Goal: Task Accomplishment & Management: Manage account settings

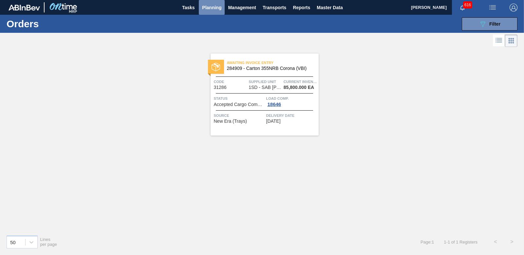
click at [205, 6] on span "Planning" at bounding box center [211, 8] width 19 height 8
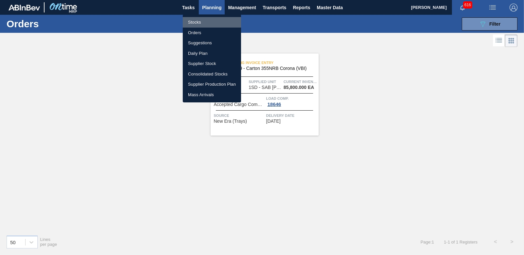
click at [196, 20] on li "Stocks" at bounding box center [212, 22] width 58 height 10
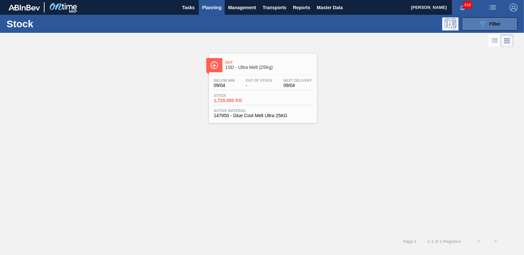
click at [482, 21] on icon "089F7B8B-B2A5-4AFE-B5C0-19BA573D28AC" at bounding box center [483, 24] width 8 height 8
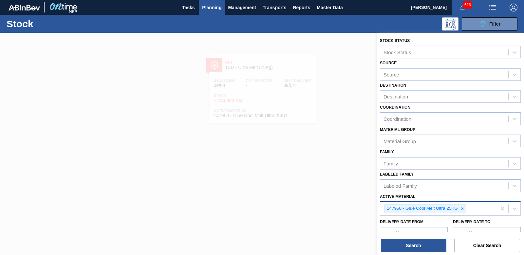
click at [463, 209] on icon at bounding box center [462, 208] width 5 height 5
click at [448, 208] on div "Active Material" at bounding box center [444, 207] width 128 height 9
type Material "285188"
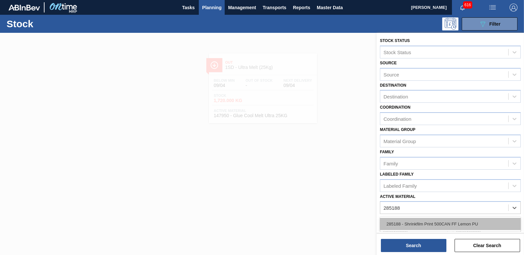
click at [423, 223] on div "285188 - Shrinkfilm Print 500CAN FF Lemon PU" at bounding box center [450, 223] width 141 height 12
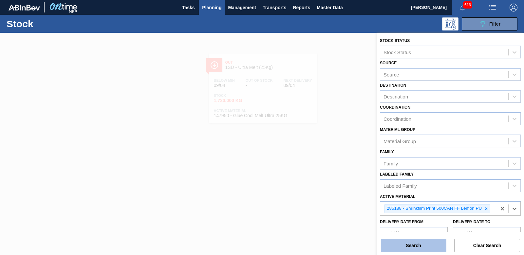
click at [421, 243] on button "Search" at bounding box center [414, 244] width 66 height 13
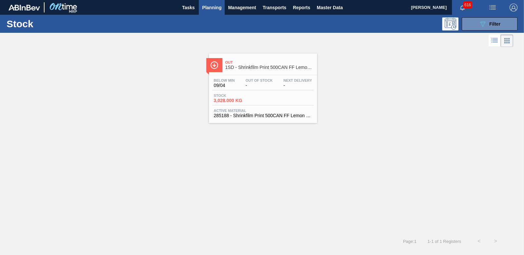
click at [237, 98] on span "3,028.000 KG" at bounding box center [237, 100] width 46 height 5
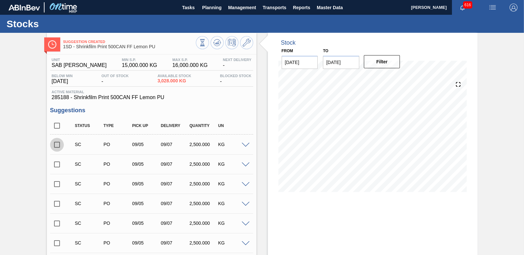
click at [56, 142] on input "checkbox" at bounding box center [57, 145] width 14 height 14
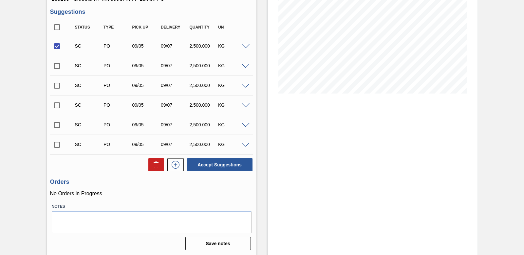
scroll to position [99, 0]
click at [209, 162] on button "Accept Suggestions" at bounding box center [220, 163] width 66 height 13
checkbox input "false"
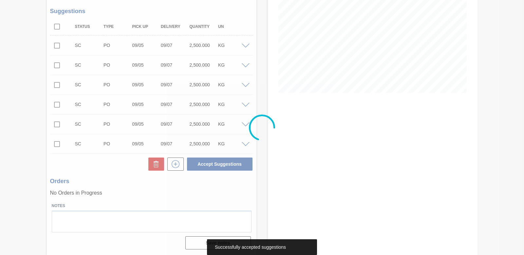
scroll to position [91, 0]
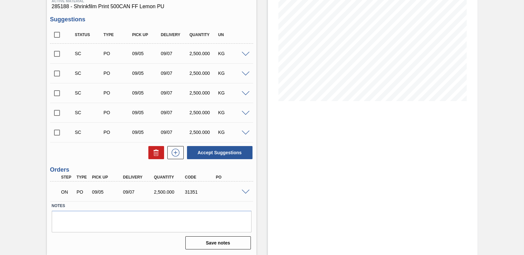
click at [246, 193] on span at bounding box center [246, 191] width 8 height 5
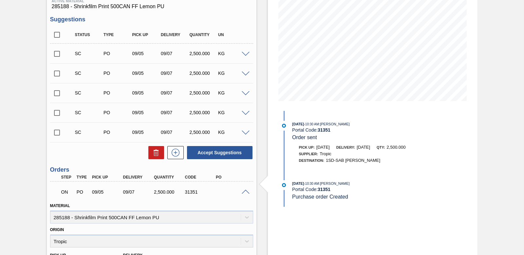
click at [246, 189] on div at bounding box center [246, 191] width 13 height 5
click at [246, 191] on span at bounding box center [246, 191] width 8 height 5
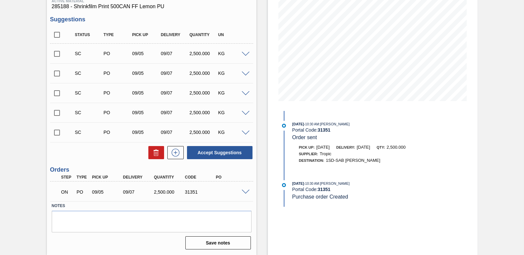
scroll to position [0, 0]
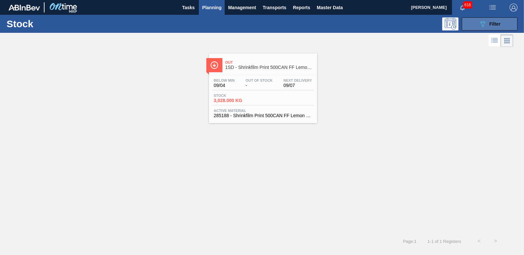
click at [465, 24] on button "089F7B8B-B2A5-4AFE-B5C0-19BA573D28AC Filter" at bounding box center [490, 23] width 56 height 13
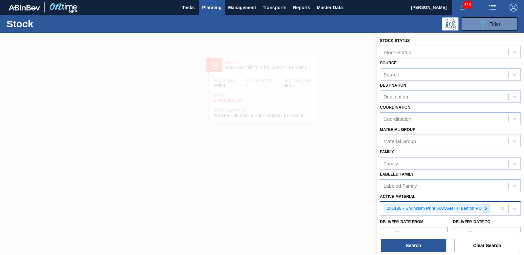
click at [487, 210] on icon at bounding box center [486, 208] width 5 height 5
type Material "285183"
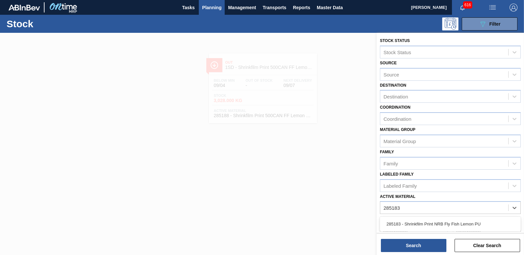
drag, startPoint x: 419, startPoint y: 223, endPoint x: 420, endPoint y: 226, distance: 3.4
click at [420, 223] on div "285183 - Shrinkfilm Print NRB Fly Fish Lemon PU" at bounding box center [450, 223] width 141 height 12
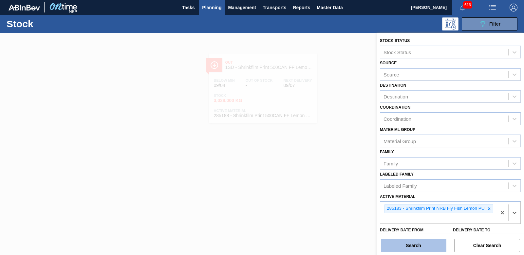
click at [418, 242] on button "Search" at bounding box center [414, 244] width 66 height 13
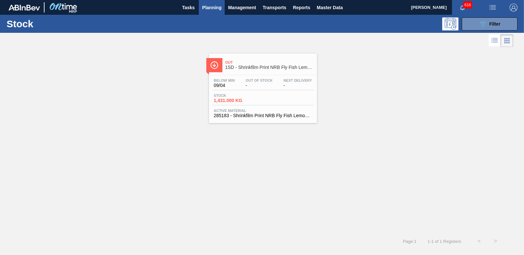
click at [236, 102] on span "1,431.000 KG" at bounding box center [237, 100] width 46 height 5
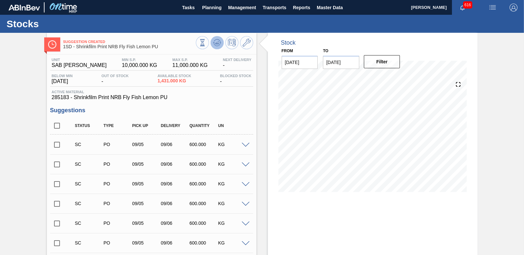
click at [216, 41] on icon at bounding box center [217, 43] width 8 height 8
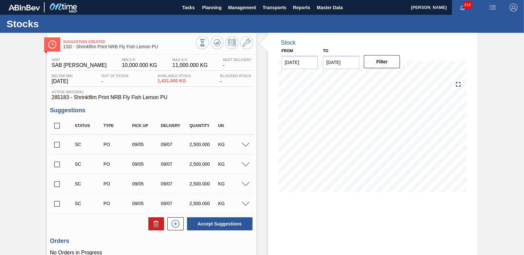
click at [58, 143] on input "checkbox" at bounding box center [57, 145] width 14 height 14
click at [225, 227] on button "Accept Suggestions" at bounding box center [220, 223] width 66 height 13
checkbox input "false"
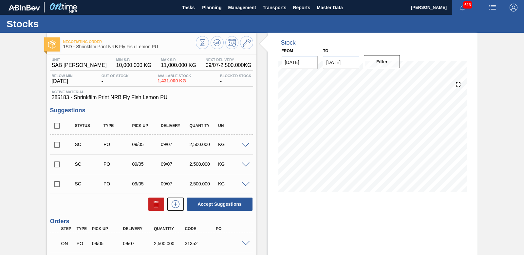
scroll to position [51, 0]
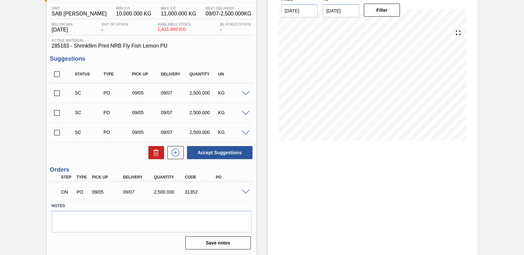
click at [245, 191] on span at bounding box center [246, 191] width 8 height 5
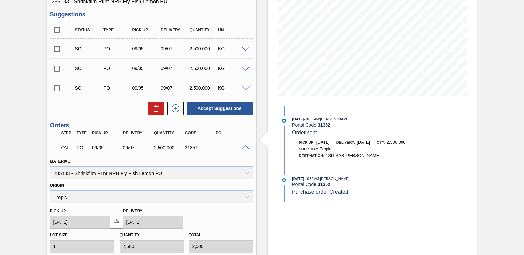
scroll to position [84, 0]
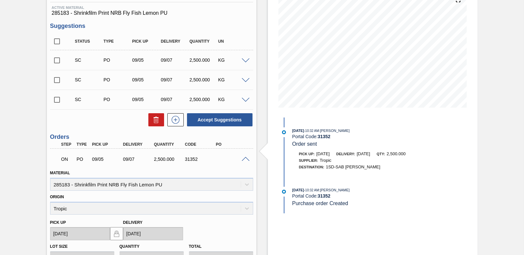
click at [244, 160] on span at bounding box center [246, 159] width 8 height 5
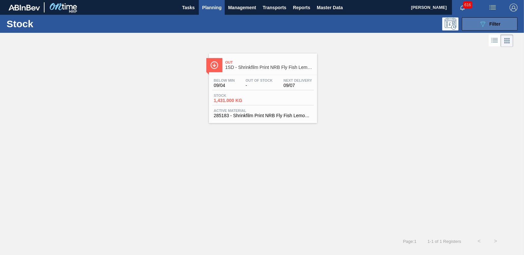
click at [474, 22] on button "089F7B8B-B2A5-4AFE-B5C0-19BA573D28AC Filter" at bounding box center [490, 23] width 56 height 13
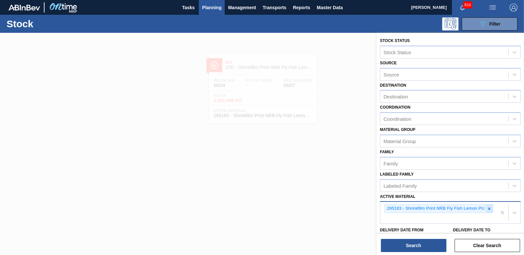
click at [488, 208] on icon at bounding box center [489, 208] width 2 height 2
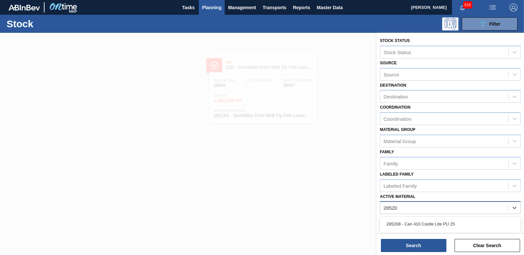
type Material "285201"
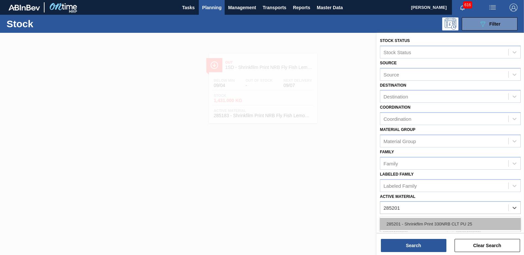
click at [466, 221] on div "285201 - Shrinkflim Print 330NRB CLT PU 25" at bounding box center [450, 223] width 141 height 12
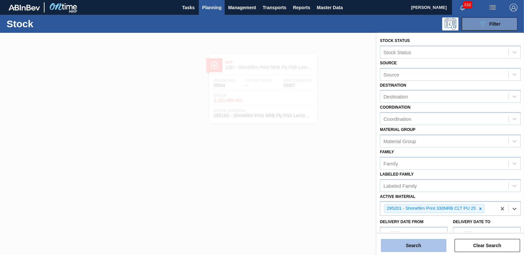
click at [418, 245] on button "Search" at bounding box center [414, 244] width 66 height 13
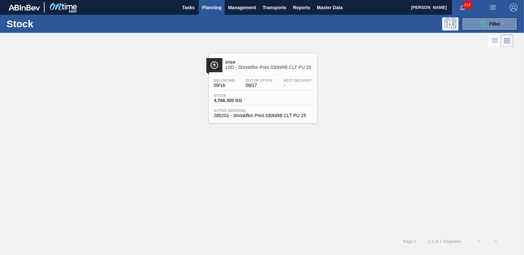
click at [229, 100] on span "4,766.300 KG" at bounding box center [237, 100] width 46 height 5
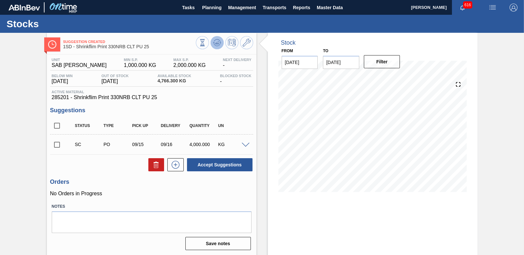
click at [216, 41] on icon at bounding box center [217, 43] width 8 height 8
click at [56, 144] on input "checkbox" at bounding box center [57, 145] width 14 height 14
click at [225, 163] on button "Accept Suggestions" at bounding box center [220, 164] width 66 height 13
checkbox input "false"
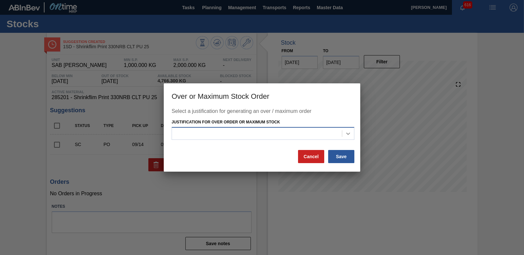
click at [350, 131] on icon at bounding box center [348, 133] width 7 height 7
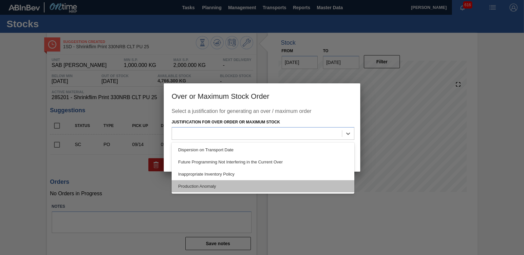
click at [209, 185] on div "Production Anomaly" at bounding box center [263, 186] width 183 height 12
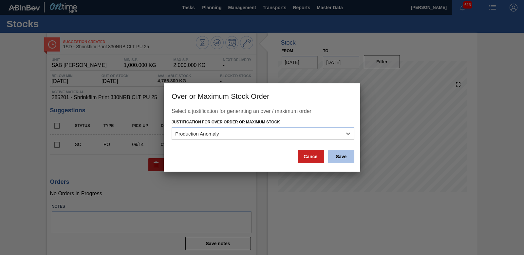
click at [349, 158] on button "Save" at bounding box center [341, 156] width 26 height 13
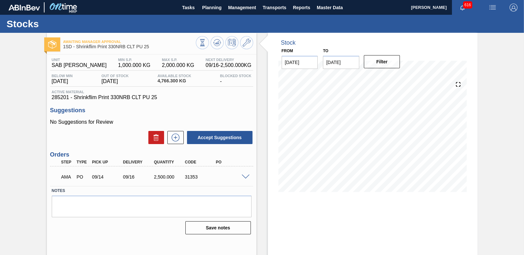
click at [246, 177] on span at bounding box center [246, 176] width 8 height 5
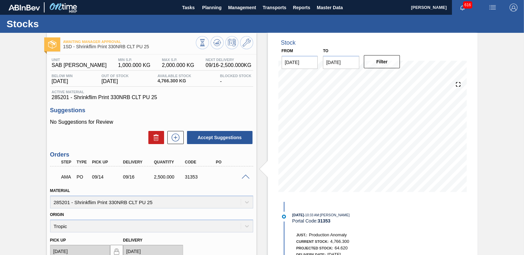
click at [245, 175] on span at bounding box center [246, 176] width 8 height 5
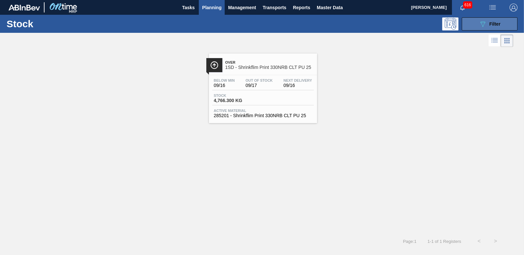
click at [491, 28] on button "089F7B8B-B2A5-4AFE-B5C0-19BA573D28AC Filter" at bounding box center [490, 23] width 56 height 13
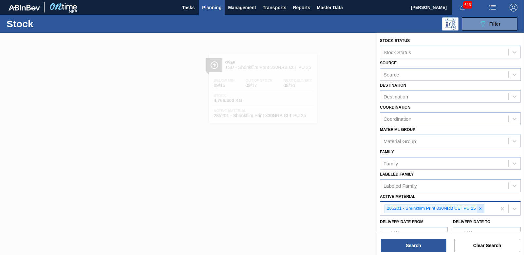
click at [482, 209] on icon at bounding box center [480, 208] width 5 height 5
type Material "283413"
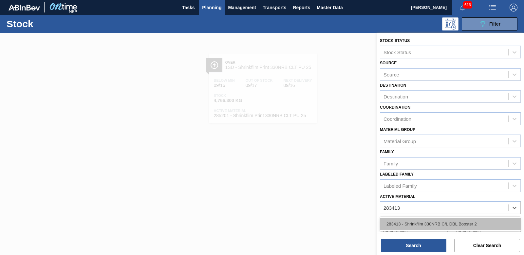
click at [443, 225] on div "283413 - Shrinkfilm 330NRB C/L DBL Booster 2" at bounding box center [450, 223] width 141 height 12
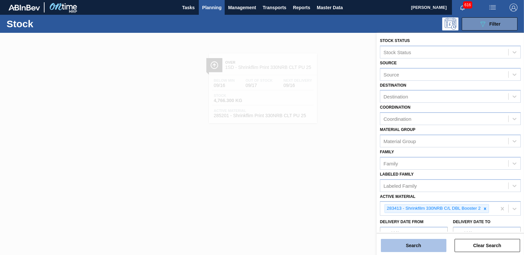
click at [421, 246] on button "Search" at bounding box center [414, 244] width 66 height 13
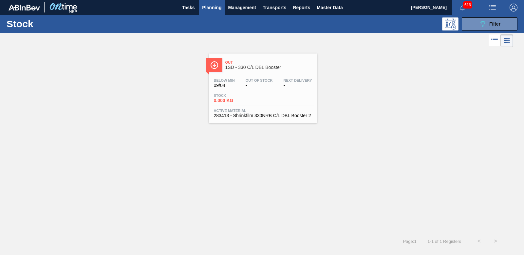
click at [220, 98] on span "0.000 KG" at bounding box center [237, 100] width 46 height 5
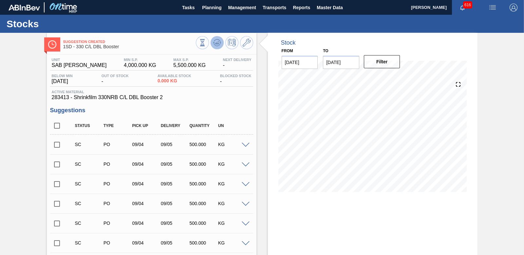
click at [216, 46] on icon at bounding box center [217, 43] width 8 height 8
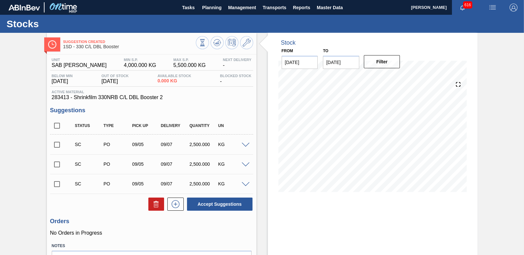
click at [56, 143] on input "checkbox" at bounding box center [57, 145] width 14 height 14
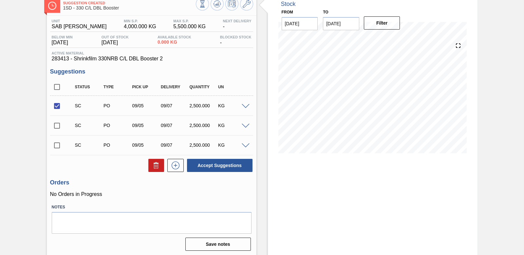
scroll to position [40, 0]
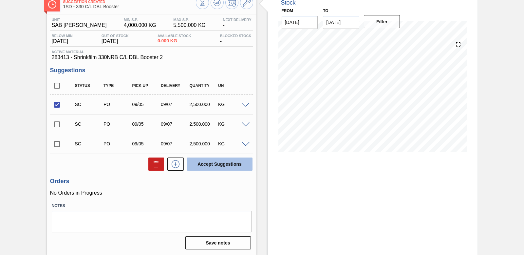
click at [226, 167] on button "Accept Suggestions" at bounding box center [220, 163] width 66 height 13
checkbox input "false"
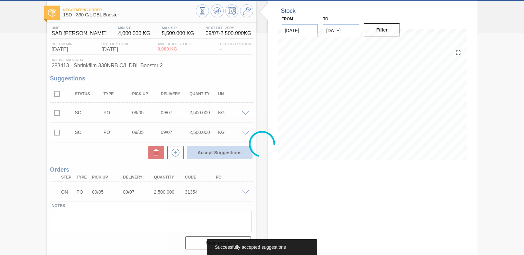
scroll to position [32, 0]
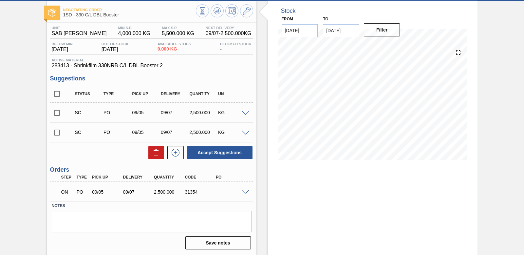
click at [245, 192] on span at bounding box center [246, 191] width 8 height 5
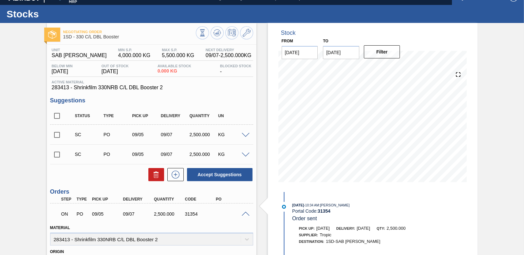
scroll to position [0, 0]
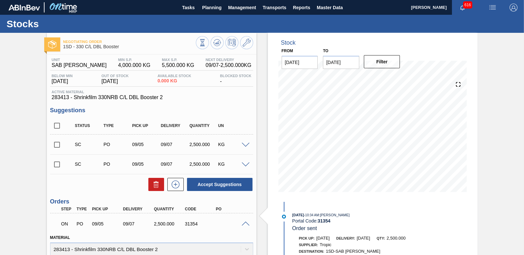
click at [246, 224] on span at bounding box center [246, 223] width 8 height 5
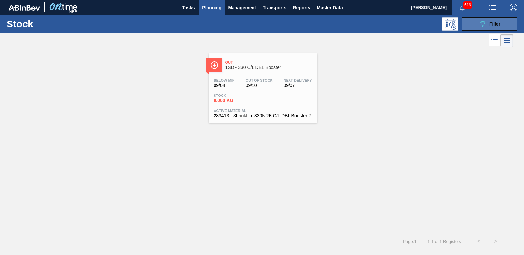
click at [499, 25] on span "Filter" at bounding box center [494, 23] width 11 height 5
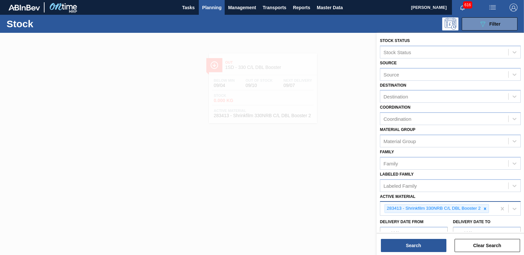
drag, startPoint x: 484, startPoint y: 210, endPoint x: 452, endPoint y: 208, distance: 32.5
click at [483, 209] on icon at bounding box center [485, 208] width 5 height 5
type Material "5245"
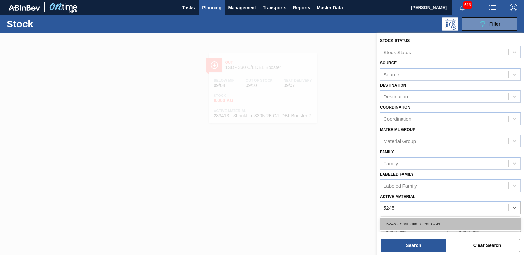
click at [442, 225] on div "5245 - Shrinkfilm Clear CAN" at bounding box center [450, 223] width 141 height 12
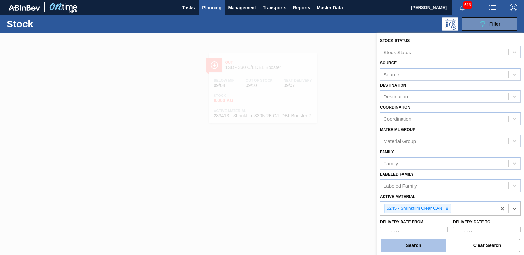
click at [418, 243] on button "Search" at bounding box center [414, 244] width 66 height 13
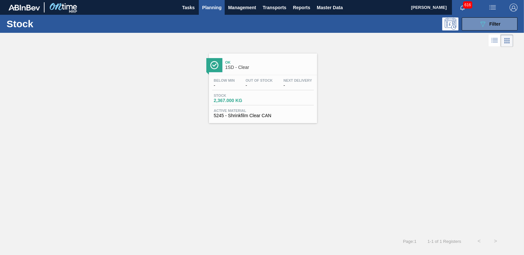
click at [236, 100] on span "2,367.000 KG" at bounding box center [237, 100] width 46 height 5
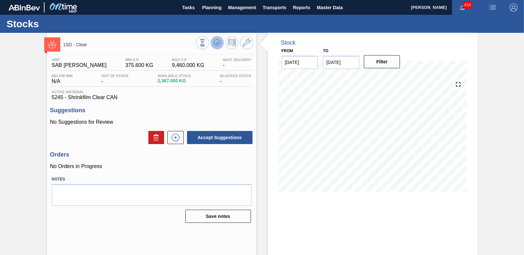
click at [216, 40] on icon at bounding box center [217, 43] width 8 height 8
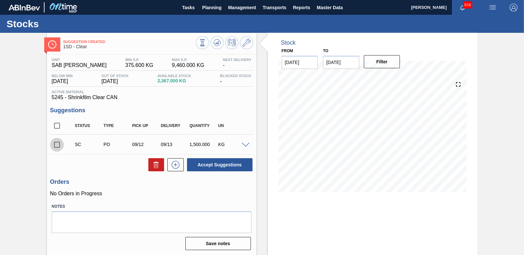
click at [58, 144] on input "checkbox" at bounding box center [57, 145] width 14 height 14
click at [216, 161] on button "Accept Suggestions" at bounding box center [220, 164] width 66 height 13
checkbox input "false"
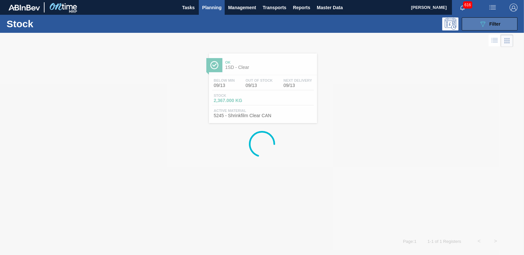
click at [474, 27] on button "089F7B8B-B2A5-4AFE-B5C0-19BA573D28AC Filter" at bounding box center [490, 23] width 56 height 13
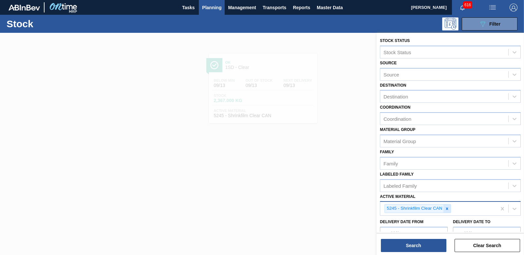
click at [446, 210] on icon at bounding box center [447, 208] width 5 height 5
type Material "285200"
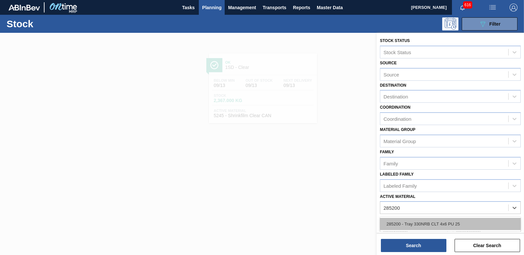
click at [427, 225] on div "285200 - Tray 330NRB CLT 4x6 PU 25" at bounding box center [450, 223] width 141 height 12
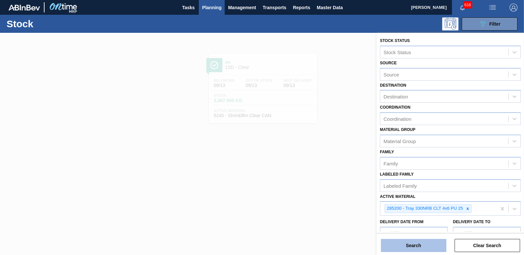
click at [422, 250] on button "Search" at bounding box center [414, 244] width 66 height 13
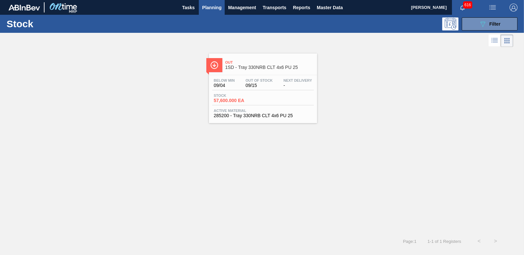
click at [228, 101] on span "57,600.000 EA" at bounding box center [237, 100] width 46 height 5
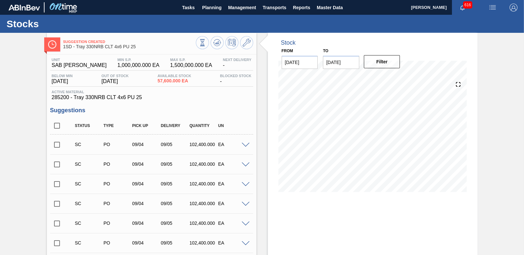
click at [58, 143] on input "checkbox" at bounding box center [57, 145] width 14 height 14
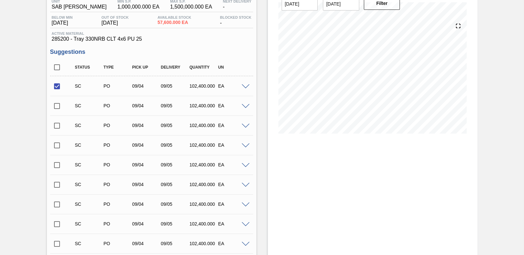
scroll to position [33, 0]
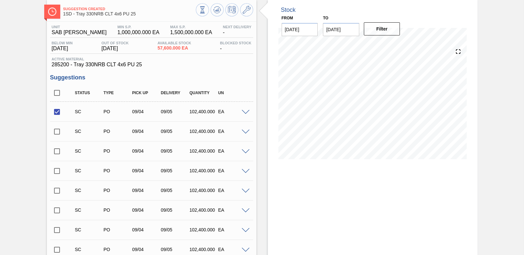
click at [242, 112] on span at bounding box center [246, 112] width 8 height 5
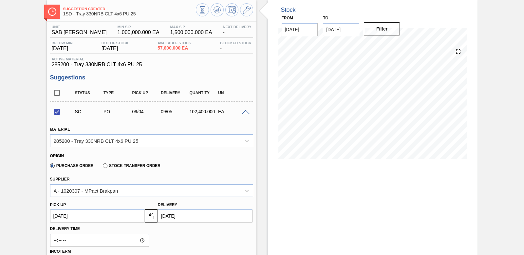
click at [245, 112] on span at bounding box center [246, 112] width 8 height 5
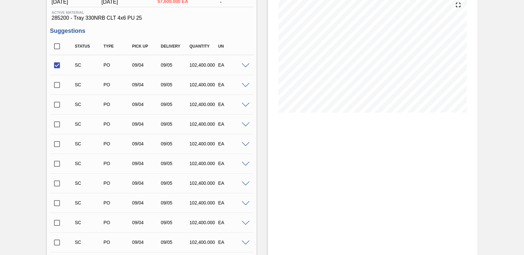
scroll to position [47, 0]
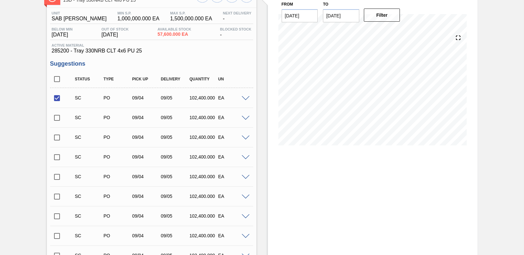
click at [246, 98] on span at bounding box center [246, 98] width 8 height 5
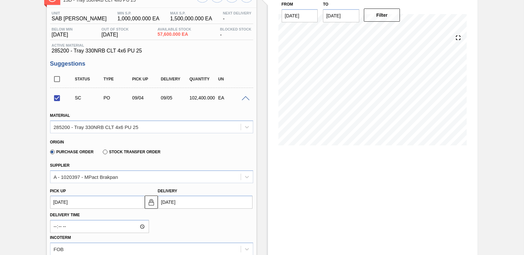
click at [246, 98] on span at bounding box center [246, 98] width 8 height 5
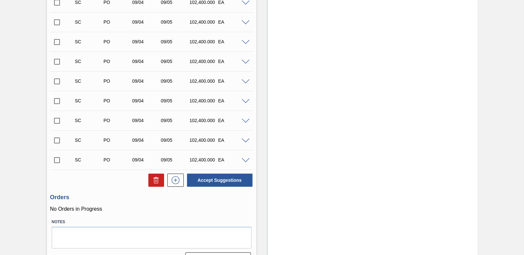
scroll to position [276, 0]
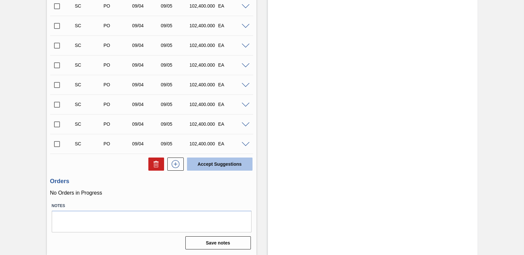
click at [233, 166] on button "Accept Suggestions" at bounding box center [220, 163] width 66 height 13
checkbox input "false"
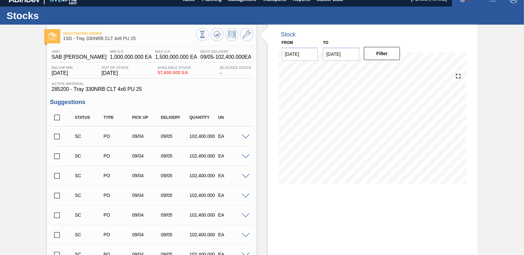
scroll to position [0, 0]
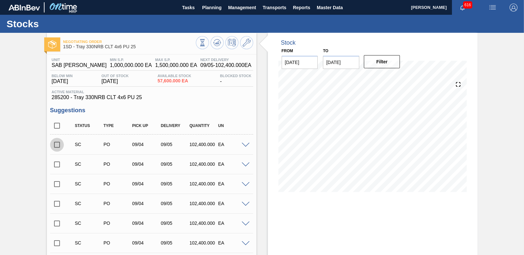
click at [57, 144] on input "checkbox" at bounding box center [57, 145] width 14 height 14
click at [246, 143] on span at bounding box center [246, 144] width 8 height 5
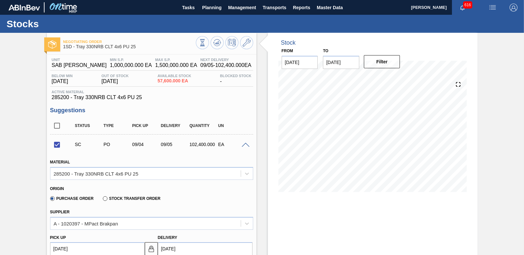
click at [246, 143] on span at bounding box center [246, 144] width 8 height 5
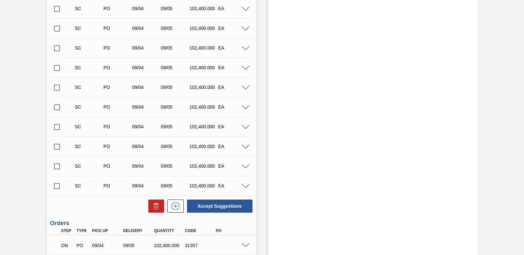
scroll to position [268, 0]
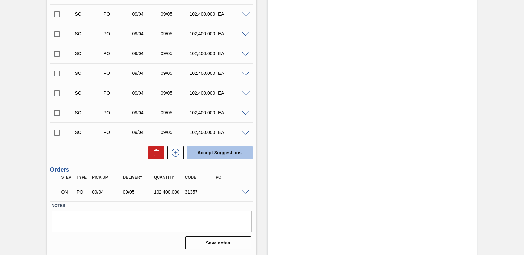
click at [217, 156] on button "Accept Suggestions" at bounding box center [220, 152] width 66 height 13
checkbox input "false"
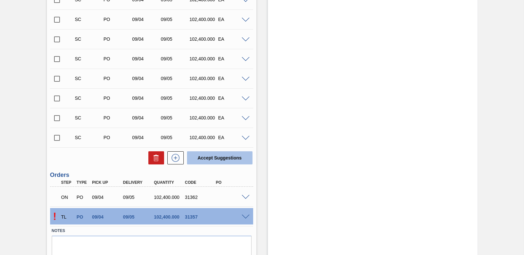
scroll to position [248, 0]
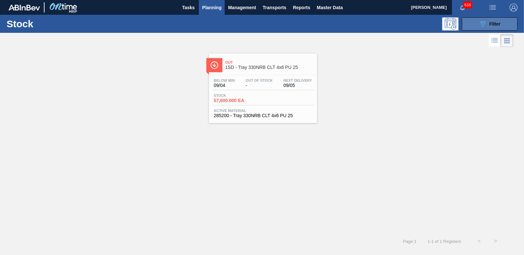
click at [484, 23] on icon at bounding box center [483, 24] width 5 height 6
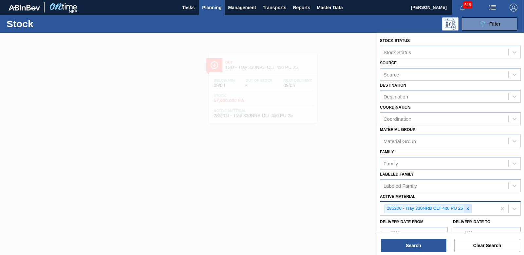
click at [468, 209] on icon at bounding box center [468, 208] width 2 height 2
click at [432, 208] on div "Active Material" at bounding box center [444, 207] width 128 height 9
type Material "283406"
click at [439, 223] on div "283406 - Tray 330NRB Castle DBL 4X6 Booster 2" at bounding box center [450, 223] width 141 height 12
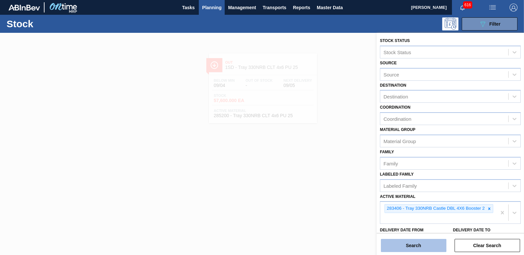
click at [428, 243] on button "Search" at bounding box center [414, 244] width 66 height 13
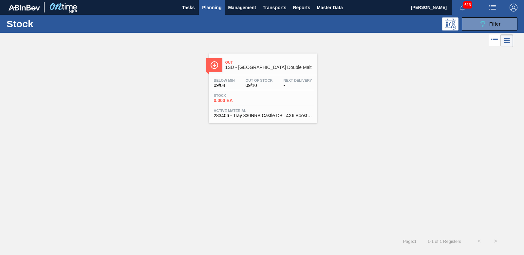
click at [230, 103] on span "0.000 EA" at bounding box center [237, 100] width 46 height 5
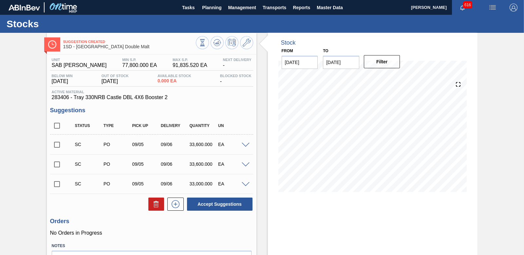
click at [55, 143] on input "checkbox" at bounding box center [57, 145] width 14 height 14
click at [245, 144] on span at bounding box center [246, 144] width 8 height 5
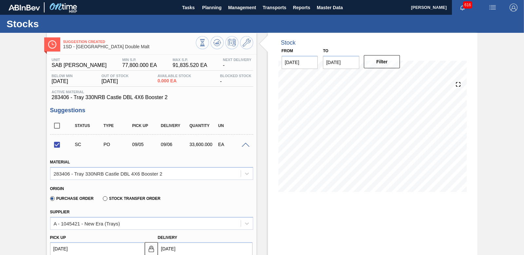
click at [245, 144] on span at bounding box center [246, 144] width 8 height 5
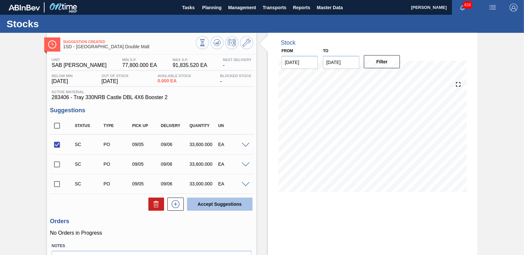
click at [236, 205] on button "Accept Suggestions" at bounding box center [220, 203] width 66 height 13
checkbox input "false"
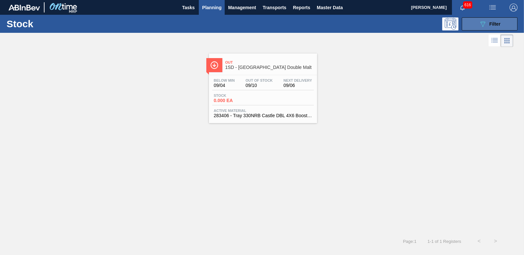
click at [484, 22] on icon at bounding box center [483, 24] width 5 height 6
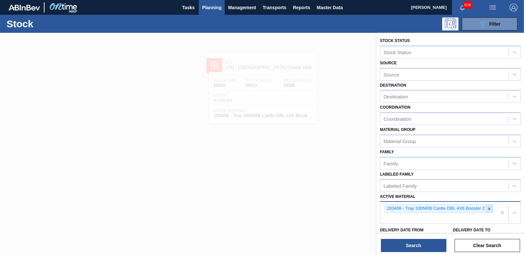
click at [489, 209] on icon at bounding box center [489, 208] width 2 height 2
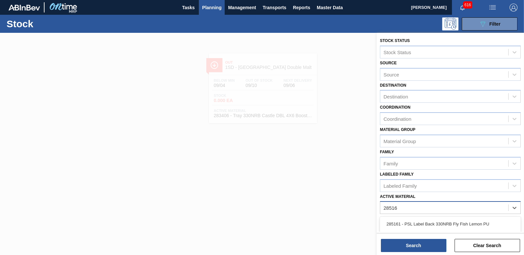
type Material "285162"
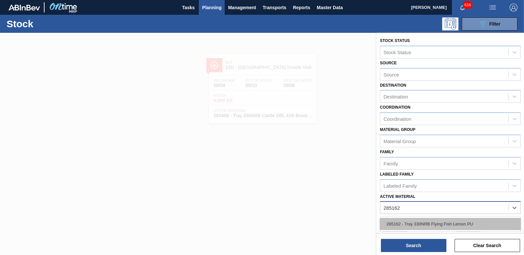
drag, startPoint x: 463, startPoint y: 226, endPoint x: 435, endPoint y: 235, distance: 29.1
click at [463, 226] on div "285162 - Tray 330NRB Flying Fish Lemon PU" at bounding box center [450, 223] width 141 height 12
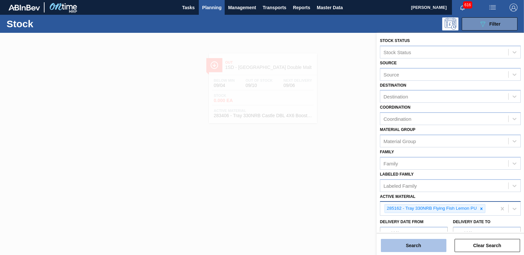
click at [411, 243] on button "Search" at bounding box center [414, 244] width 66 height 13
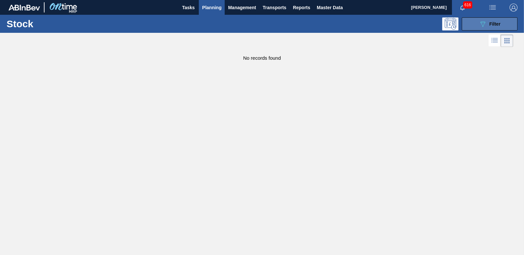
click at [485, 28] on icon "089F7B8B-B2A5-4AFE-B5C0-19BA573D28AC" at bounding box center [483, 24] width 8 height 8
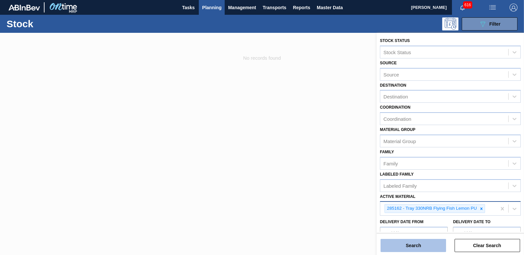
click at [418, 241] on button "Search" at bounding box center [414, 244] width 66 height 13
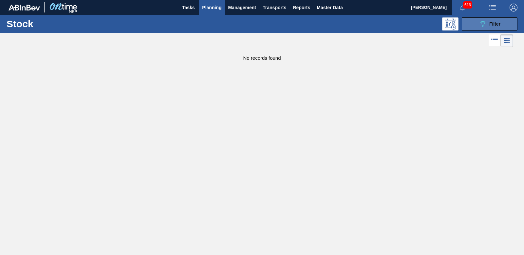
click at [489, 22] on span "Filter" at bounding box center [494, 23] width 11 height 5
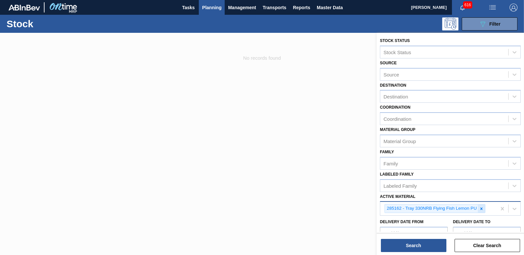
click at [482, 207] on icon at bounding box center [481, 208] width 2 height 2
click at [439, 208] on div "Active Material" at bounding box center [444, 207] width 128 height 9
click at [438, 206] on div "Active Material" at bounding box center [444, 207] width 128 height 9
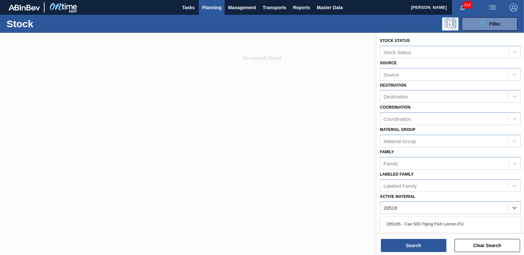
type Material "285187"
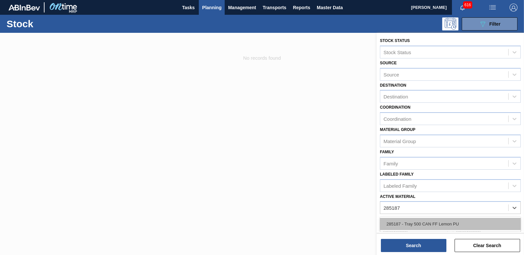
click at [441, 227] on div "285187 - Tray 500 CAN FF Lemon PU" at bounding box center [450, 223] width 141 height 12
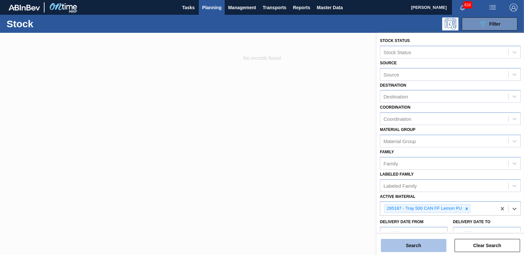
click at [428, 247] on button "Search" at bounding box center [414, 244] width 66 height 13
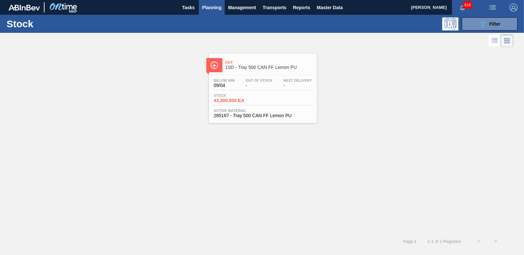
click at [227, 100] on span "43,300.000 EA" at bounding box center [237, 100] width 46 height 5
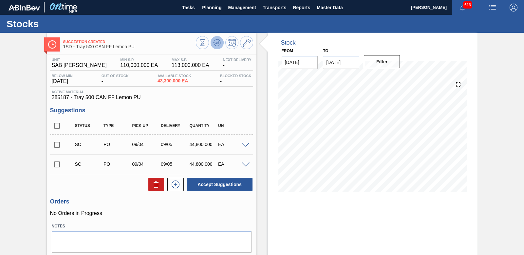
click at [213, 47] on button at bounding box center [217, 42] width 13 height 13
click at [244, 146] on span at bounding box center [246, 144] width 8 height 5
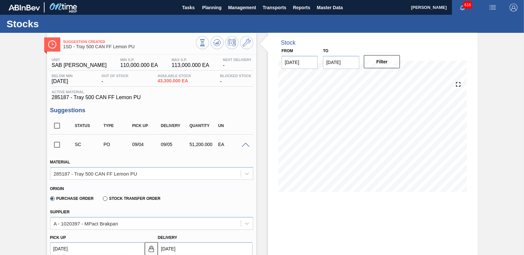
click at [244, 145] on span at bounding box center [246, 144] width 8 height 5
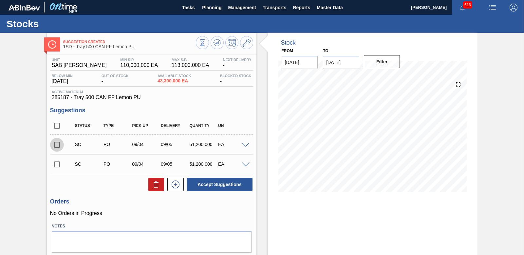
click at [55, 142] on input "checkbox" at bounding box center [57, 145] width 14 height 14
click at [217, 186] on button "Accept Suggestions" at bounding box center [220, 184] width 66 height 13
checkbox input "false"
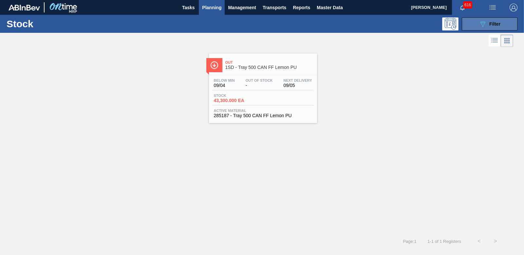
click at [493, 24] on span "Filter" at bounding box center [494, 23] width 11 height 5
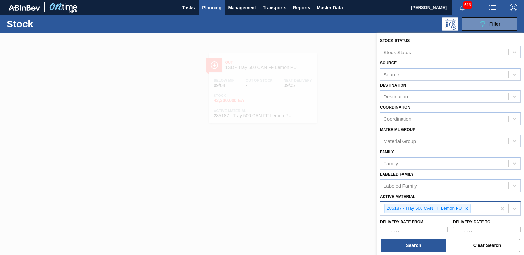
click at [466, 209] on icon at bounding box center [466, 208] width 5 height 5
type Material "262108"
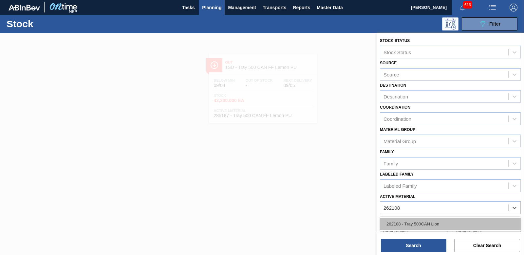
click at [438, 221] on div "262108 - Tray 500CAN Lion" at bounding box center [450, 223] width 141 height 12
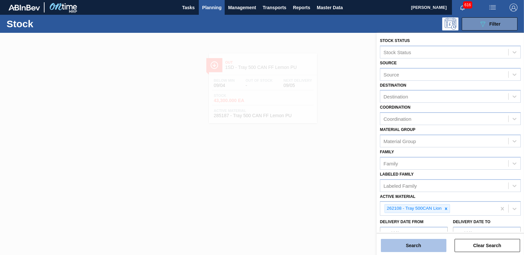
drag, startPoint x: 416, startPoint y: 248, endPoint x: 423, endPoint y: 247, distance: 6.9
click at [416, 248] on button "Search" at bounding box center [414, 244] width 66 height 13
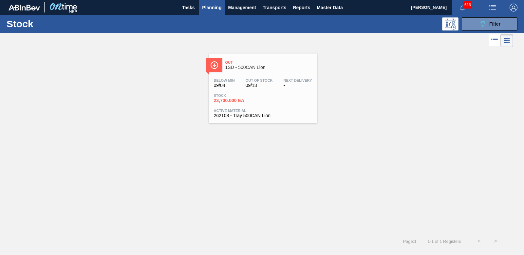
click at [229, 100] on span "23,700.000 EA" at bounding box center [237, 100] width 46 height 5
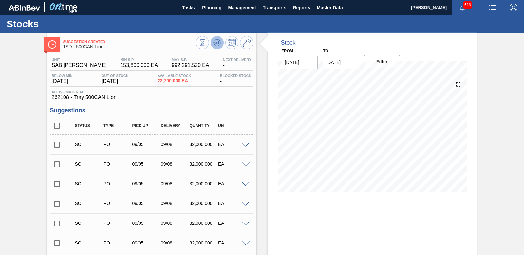
click at [218, 44] on icon at bounding box center [218, 42] width 1 height 3
click at [57, 145] on input "checkbox" at bounding box center [57, 145] width 14 height 14
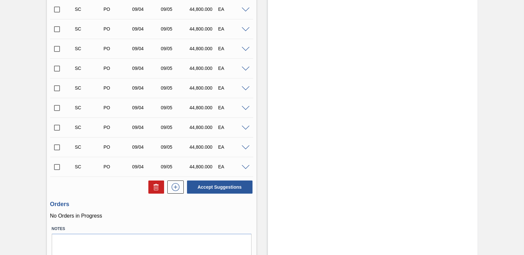
scroll to position [413, 0]
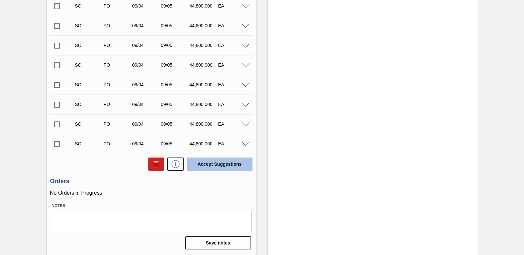
click at [229, 162] on button "Accept Suggestions" at bounding box center [220, 163] width 66 height 13
checkbox input "false"
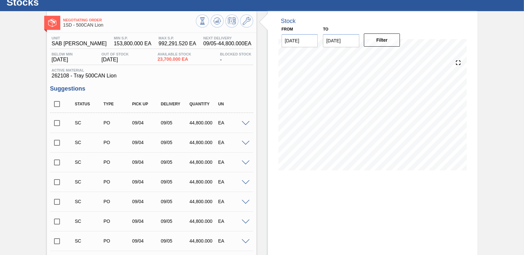
scroll to position [0, 0]
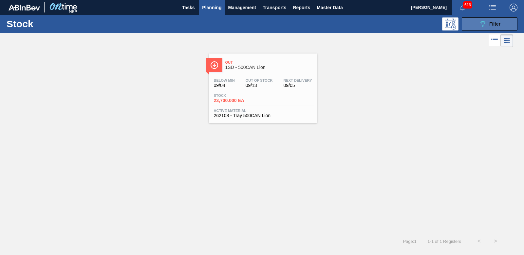
click at [500, 23] on span "Filter" at bounding box center [494, 23] width 11 height 5
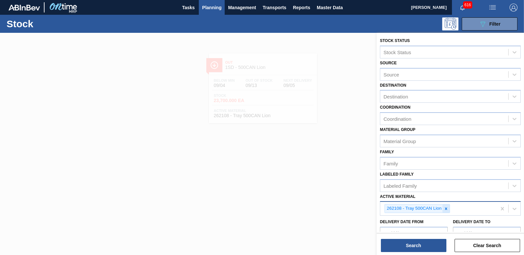
drag, startPoint x: 448, startPoint y: 210, endPoint x: 441, endPoint y: 209, distance: 6.9
click at [448, 210] on icon at bounding box center [446, 208] width 5 height 5
type Material "279752"
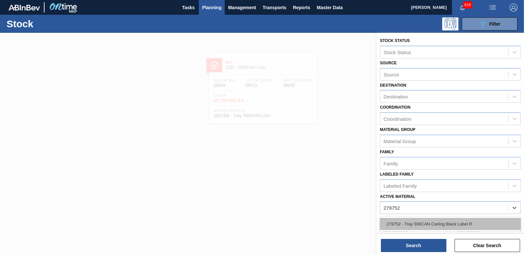
click at [425, 223] on div "279752 - Tray 500CAN Carling Black Label R" at bounding box center [450, 223] width 141 height 12
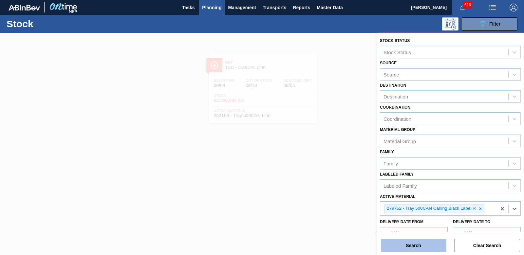
click at [427, 241] on button "Search" at bounding box center [414, 244] width 66 height 13
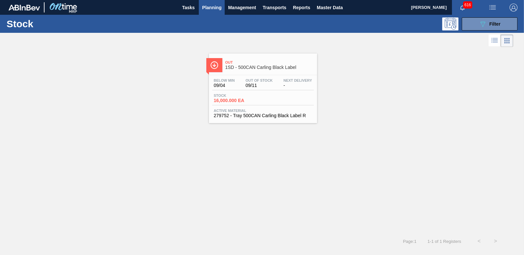
click at [219, 100] on span "16,000.000 EA" at bounding box center [237, 100] width 46 height 5
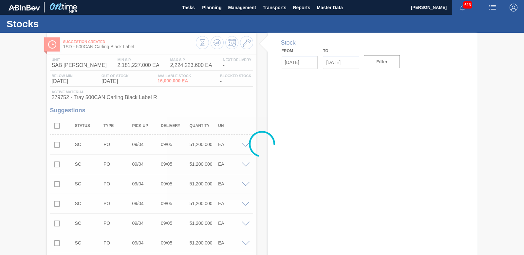
type input "[DATE]"
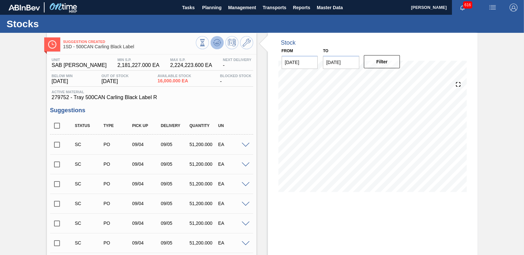
click at [219, 45] on icon at bounding box center [217, 43] width 8 height 8
click at [57, 147] on input "checkbox" at bounding box center [57, 145] width 14 height 14
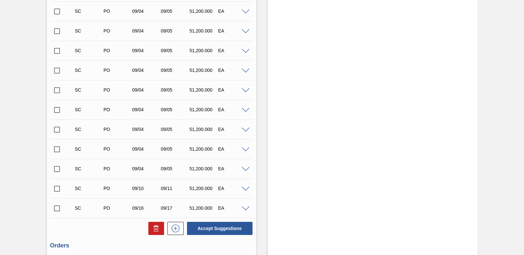
scroll to position [865, 0]
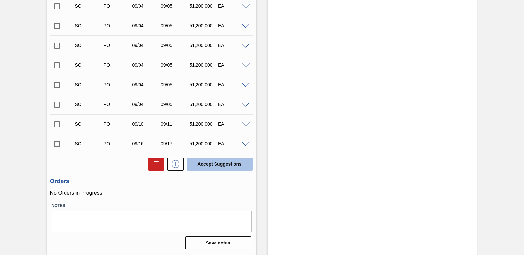
click at [198, 162] on button "Accept Suggestions" at bounding box center [220, 163] width 66 height 13
checkbox input "false"
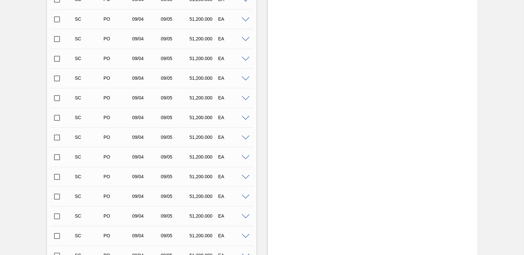
scroll to position [223, 0]
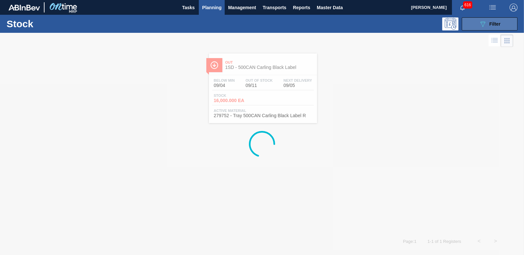
click at [495, 25] on span "Filter" at bounding box center [494, 23] width 11 height 5
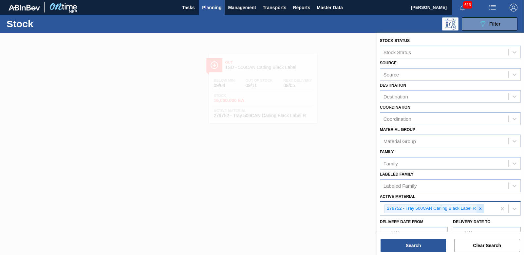
click at [482, 209] on icon at bounding box center [480, 208] width 5 height 5
type Material "285162"
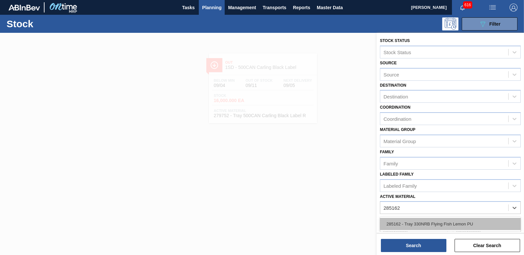
click at [451, 224] on div "285162 - Tray 330NRB Flying Fish Lemon PU" at bounding box center [450, 223] width 141 height 12
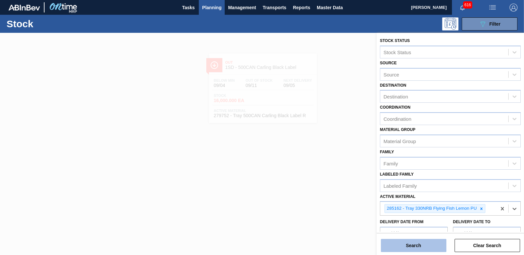
click at [403, 244] on button "Search" at bounding box center [414, 244] width 66 height 13
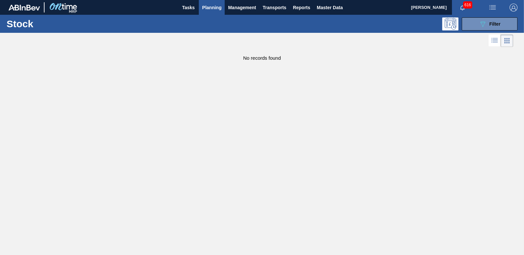
click at [473, 11] on div "616" at bounding box center [467, 7] width 30 height 15
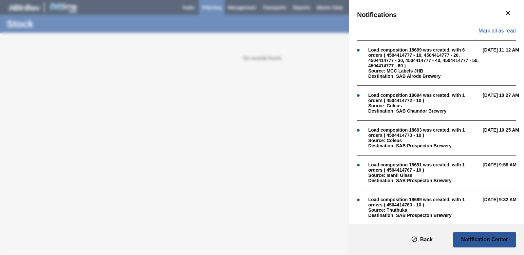
click at [510, 28] on span "Mark all as read" at bounding box center [497, 31] width 37 height 6
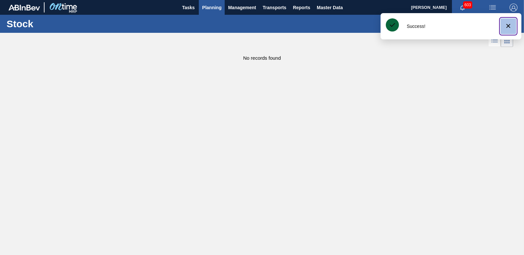
click at [505, 23] on icon "botão de ícone" at bounding box center [508, 26] width 8 height 8
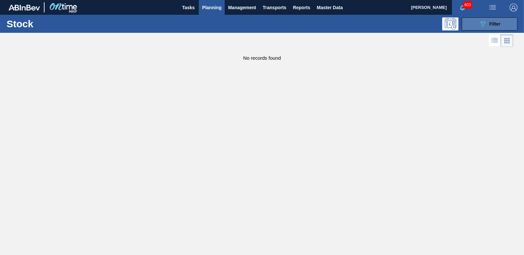
click at [508, 22] on button "089F7B8B-B2A5-4AFE-B5C0-19BA573D28AC Filter" at bounding box center [490, 23] width 56 height 13
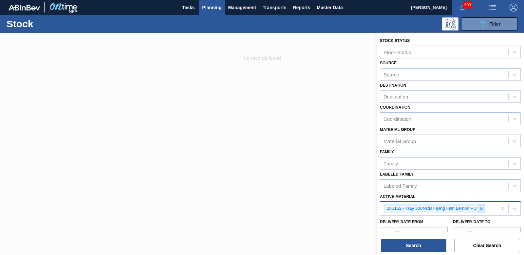
click at [482, 210] on icon at bounding box center [481, 208] width 5 height 5
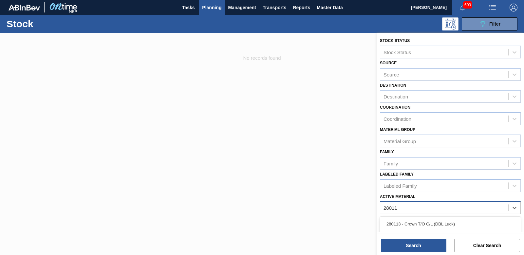
type Material "280113"
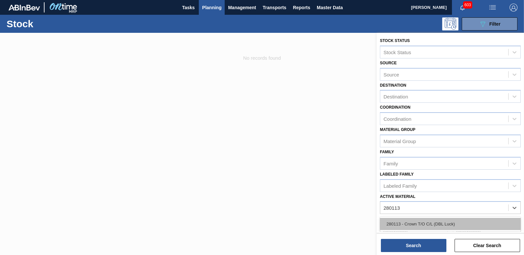
click at [438, 218] on div "280113 - Crown T/O C/L (DBL Luck)" at bounding box center [450, 223] width 141 height 12
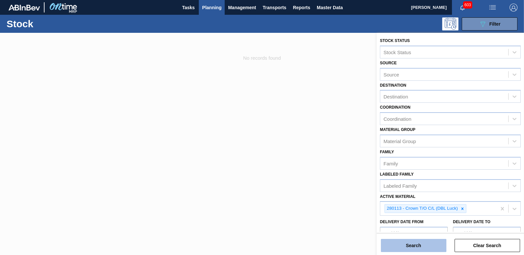
click at [425, 249] on button "Search" at bounding box center [414, 244] width 66 height 13
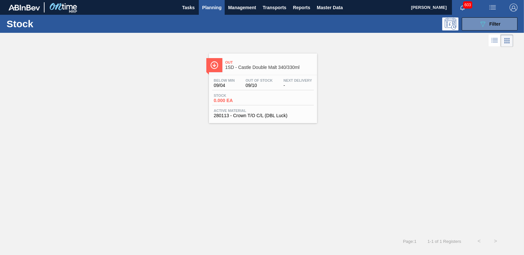
click at [224, 103] on span "0.000 EA" at bounding box center [237, 100] width 46 height 5
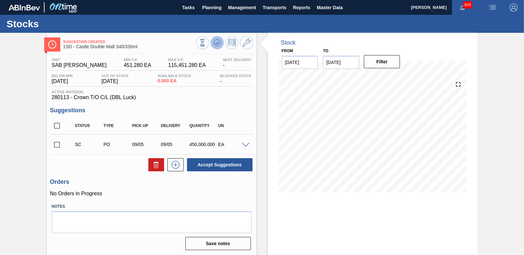
click at [214, 43] on icon at bounding box center [217, 43] width 8 height 8
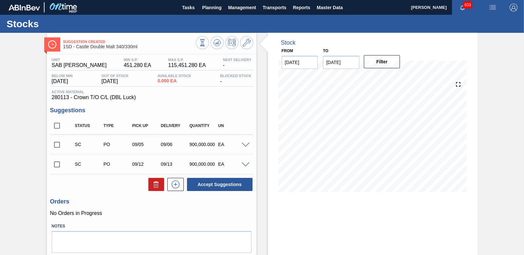
click at [246, 144] on span at bounding box center [246, 144] width 8 height 5
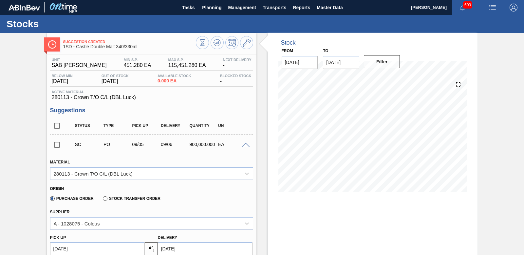
click at [246, 144] on span at bounding box center [246, 144] width 8 height 5
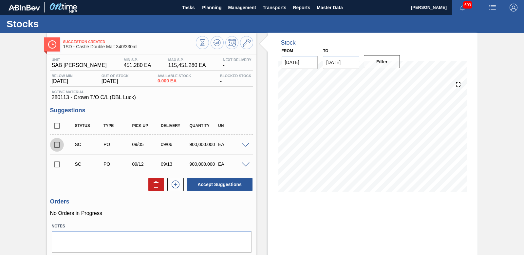
click at [59, 145] on input "checkbox" at bounding box center [57, 145] width 14 height 14
click at [212, 183] on button "Accept Suggestions" at bounding box center [220, 184] width 66 height 13
checkbox input "false"
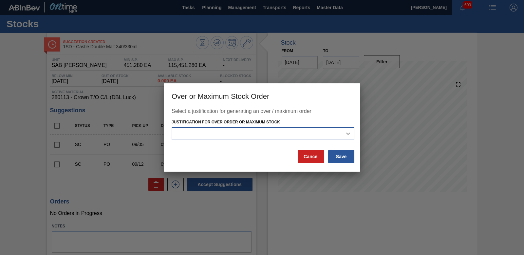
click at [349, 130] on icon at bounding box center [348, 133] width 7 height 7
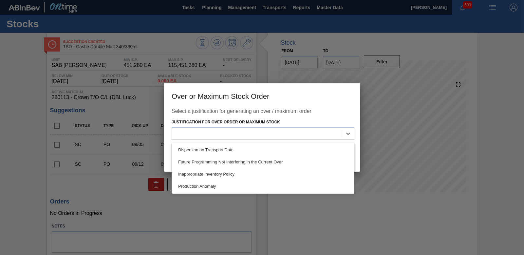
drag, startPoint x: 233, startPoint y: 188, endPoint x: 258, endPoint y: 184, distance: 25.4
click at [234, 188] on div "Production Anomaly" at bounding box center [263, 186] width 183 height 12
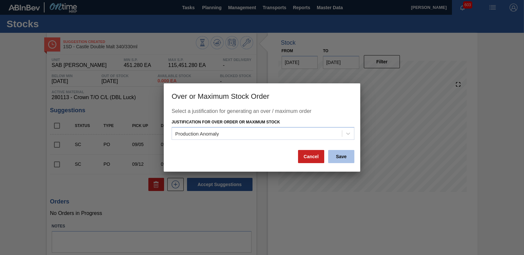
click at [341, 161] on button "Save" at bounding box center [341, 156] width 26 height 13
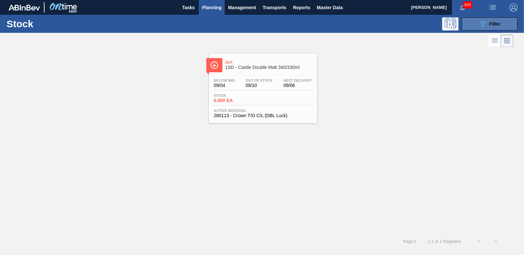
click at [484, 22] on icon "089F7B8B-B2A5-4AFE-B5C0-19BA573D28AC" at bounding box center [483, 24] width 8 height 8
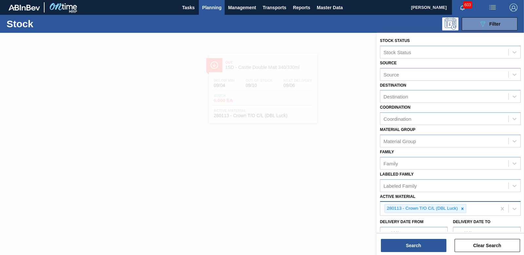
click at [463, 208] on icon at bounding box center [462, 208] width 5 height 5
type Material "285196"
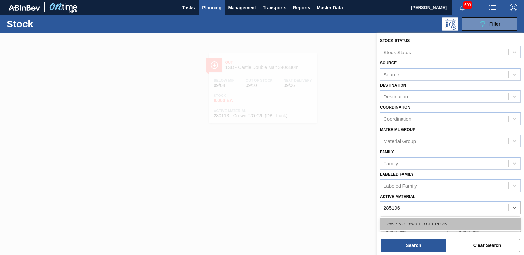
click at [432, 221] on div "285196 - Crown T/O CLT PU 25" at bounding box center [450, 223] width 141 height 12
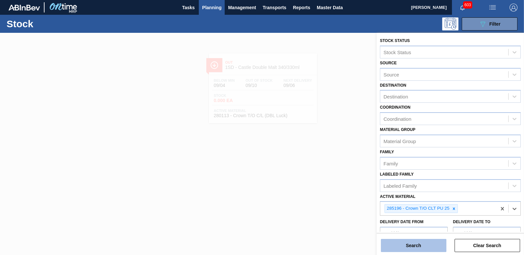
click at [419, 250] on button "Search" at bounding box center [414, 244] width 66 height 13
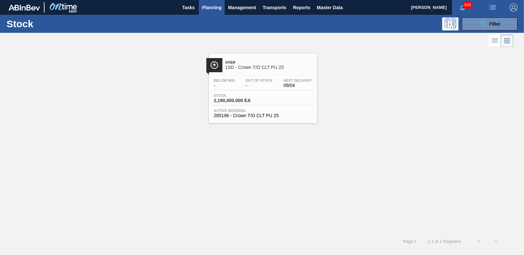
click at [241, 102] on span "2,190,000.000 EA" at bounding box center [237, 100] width 46 height 5
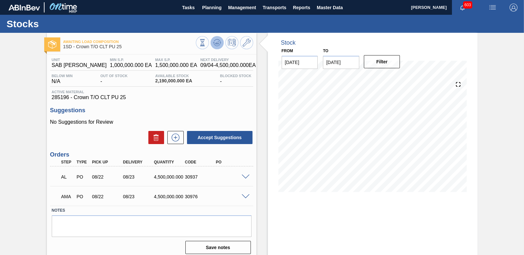
click at [217, 45] on icon at bounding box center [217, 43] width 8 height 8
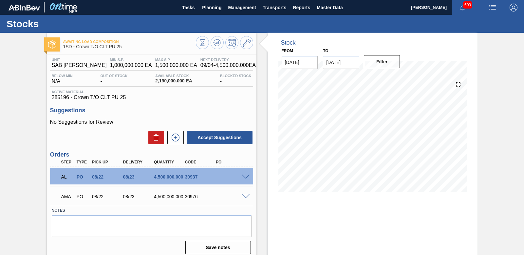
click at [217, 45] on icon at bounding box center [217, 43] width 8 height 8
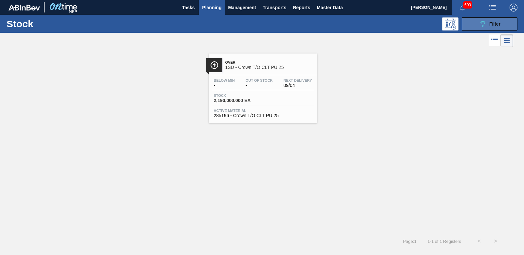
click at [482, 22] on icon "089F7B8B-B2A5-4AFE-B5C0-19BA573D28AC" at bounding box center [483, 24] width 8 height 8
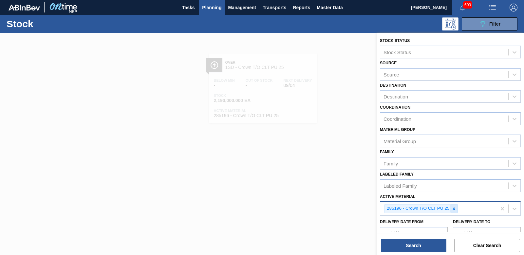
click at [454, 207] on icon at bounding box center [454, 208] width 5 height 5
type Material "193319"
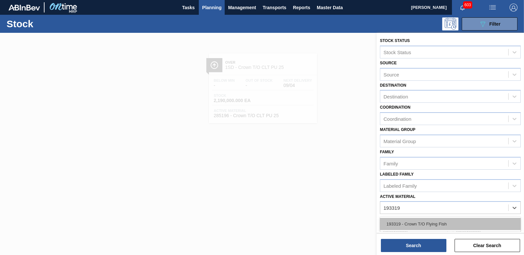
click at [423, 221] on div "193319 - Crown T/O Flying Fish" at bounding box center [450, 223] width 141 height 12
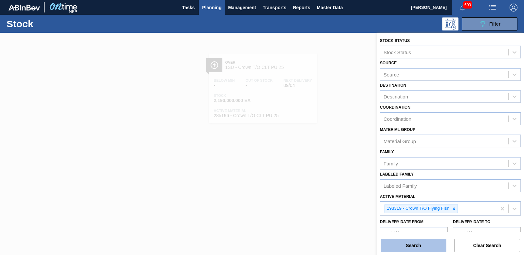
click at [415, 251] on button "Search" at bounding box center [414, 244] width 66 height 13
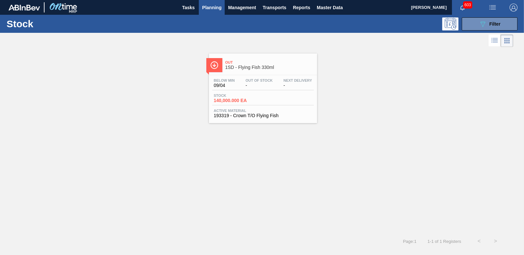
click at [226, 98] on span "140,000.000 EA" at bounding box center [237, 100] width 46 height 5
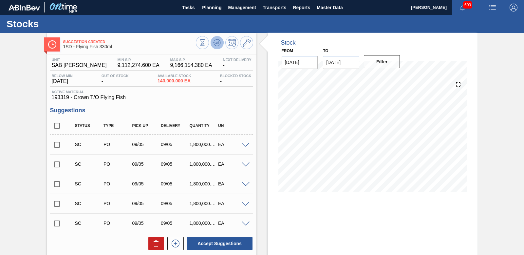
click at [218, 45] on icon at bounding box center [217, 43] width 8 height 8
click at [244, 146] on span at bounding box center [246, 144] width 8 height 5
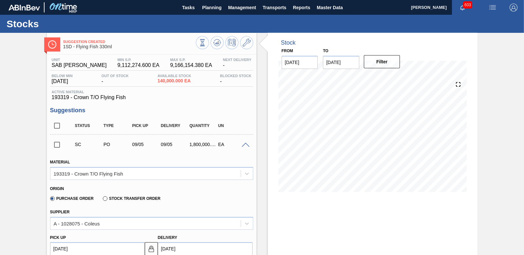
click at [244, 146] on span at bounding box center [246, 144] width 8 height 5
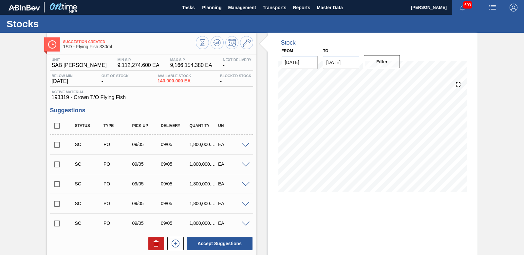
click at [58, 143] on input "checkbox" at bounding box center [57, 145] width 14 height 14
click at [216, 242] on button "Accept Suggestions" at bounding box center [220, 242] width 66 height 13
checkbox input "false"
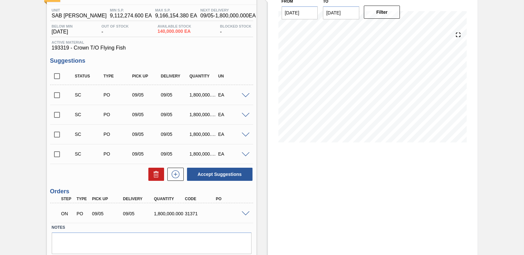
scroll to position [66, 0]
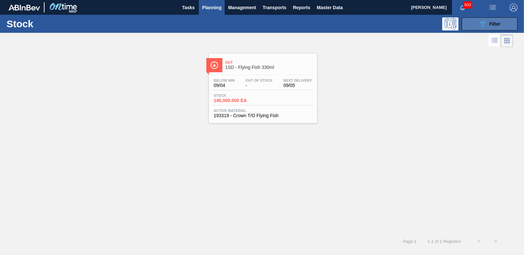
click at [477, 26] on button "089F7B8B-B2A5-4AFE-B5C0-19BA573D28AC Filter" at bounding box center [490, 23] width 56 height 13
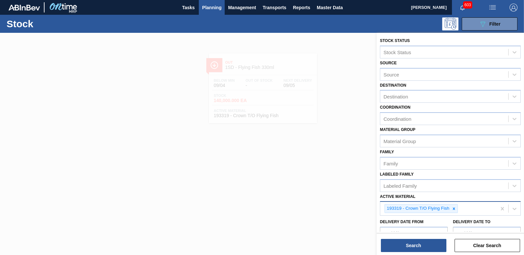
click at [453, 209] on icon at bounding box center [454, 208] width 5 height 5
type Material "283779"
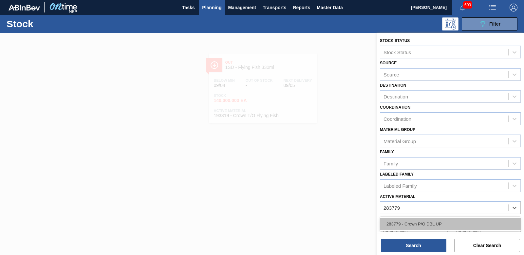
click at [443, 224] on div "283779 - Crown P/O DBL UP" at bounding box center [450, 223] width 141 height 12
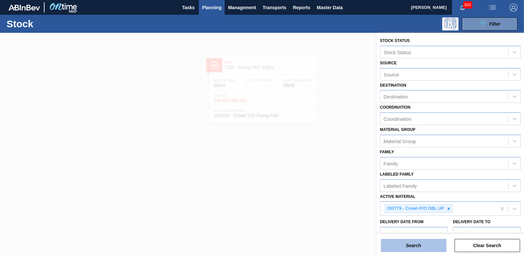
click at [428, 245] on button "Search" at bounding box center [414, 244] width 66 height 13
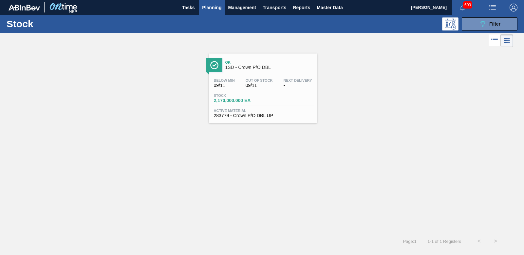
click at [236, 100] on span "2,170,000.000 EA" at bounding box center [237, 100] width 46 height 5
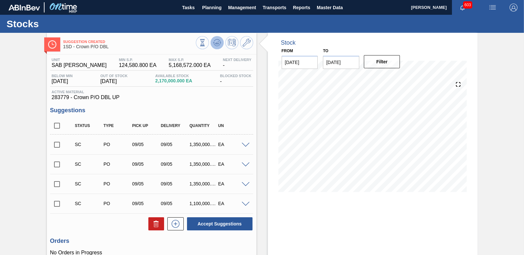
click at [214, 42] on icon at bounding box center [217, 43] width 8 height 8
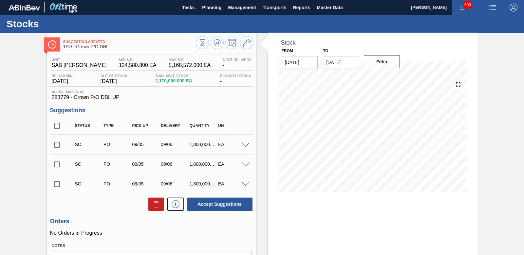
click at [57, 142] on input "checkbox" at bounding box center [57, 145] width 14 height 14
click at [244, 143] on span at bounding box center [246, 144] width 8 height 5
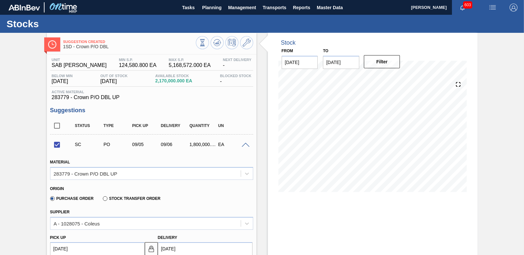
click at [244, 143] on span at bounding box center [246, 144] width 8 height 5
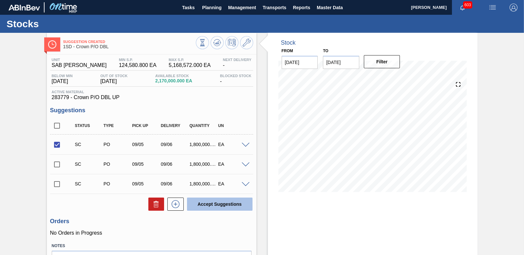
click at [238, 208] on button "Accept Suggestions" at bounding box center [220, 203] width 66 height 13
checkbox input "false"
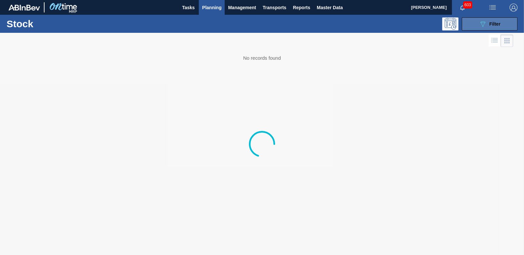
click at [494, 26] on span "Filter" at bounding box center [494, 23] width 11 height 5
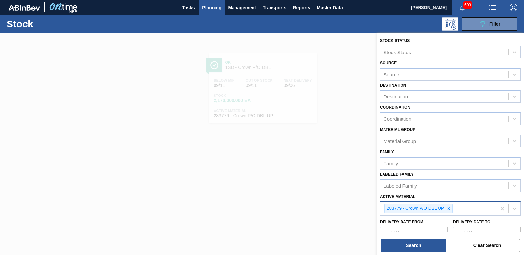
click at [448, 209] on icon at bounding box center [449, 208] width 2 height 2
type Material "284916"
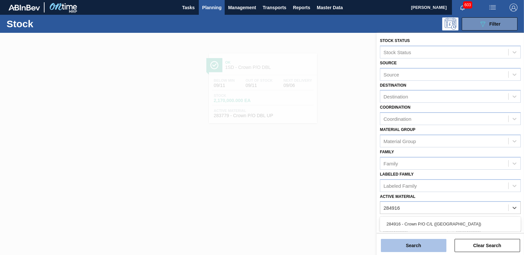
drag, startPoint x: 435, startPoint y: 226, endPoint x: 441, endPoint y: 243, distance: 18.4
click at [435, 226] on div "284916 - Crown P/O C/L ([GEOGRAPHIC_DATA])" at bounding box center [450, 223] width 141 height 12
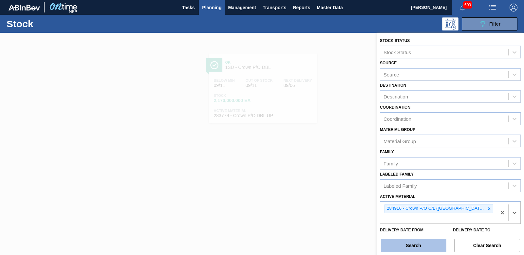
click at [438, 250] on button "Search" at bounding box center [414, 244] width 66 height 13
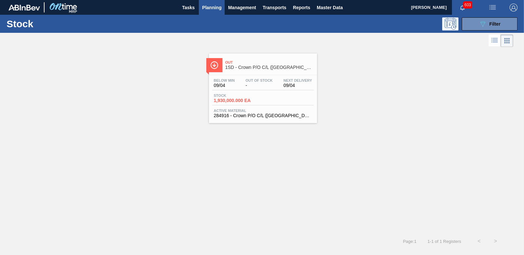
click at [222, 98] on span "1,930,000.000 EA" at bounding box center [237, 100] width 46 height 5
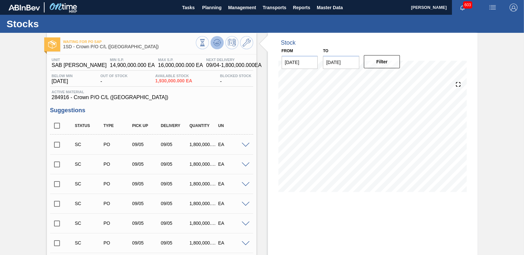
click at [218, 42] on icon at bounding box center [217, 43] width 8 height 8
click at [56, 145] on input "checkbox" at bounding box center [57, 145] width 14 height 14
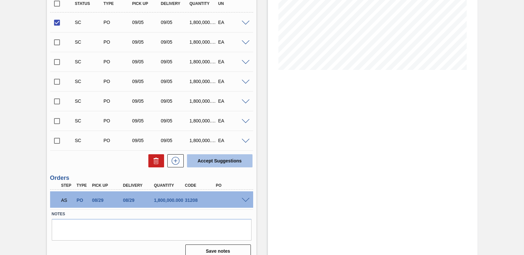
scroll to position [130, 0]
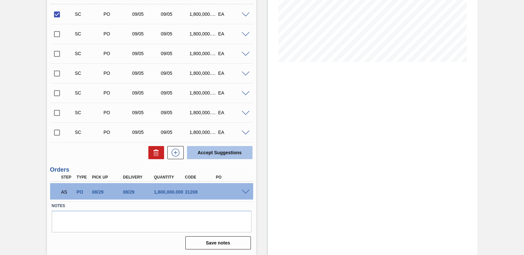
click at [208, 149] on button "Accept Suggestions" at bounding box center [220, 152] width 66 height 13
checkbox input "false"
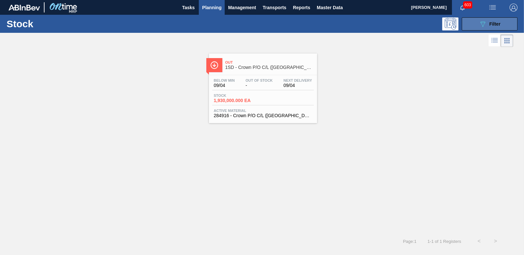
click at [495, 18] on button "089F7B8B-B2A5-4AFE-B5C0-19BA573D28AC Filter" at bounding box center [490, 23] width 56 height 13
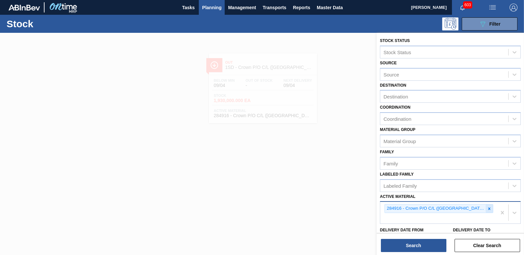
click at [487, 208] on icon at bounding box center [489, 208] width 5 height 5
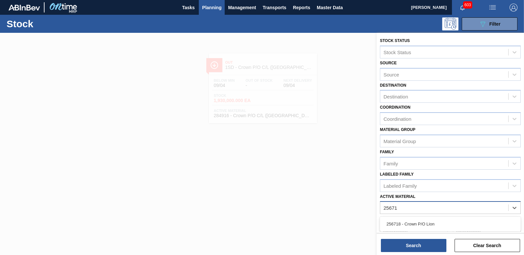
type Material "256718"
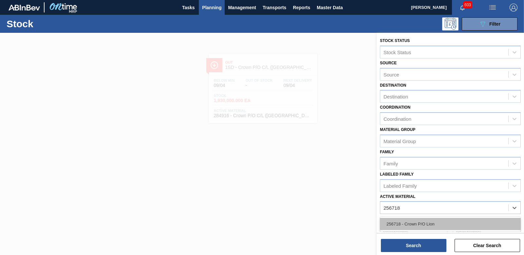
click at [441, 223] on div "256718 - Crown P/O Lion" at bounding box center [450, 223] width 141 height 12
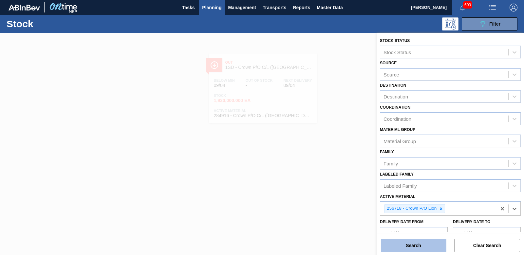
click at [416, 249] on button "Search" at bounding box center [414, 244] width 66 height 13
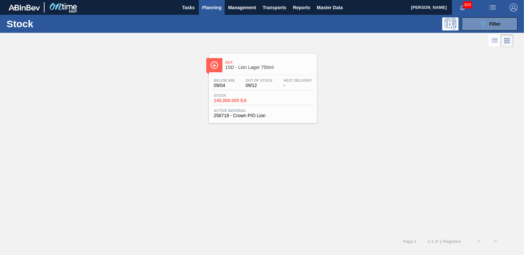
click at [239, 98] on span "140,000.000 EA" at bounding box center [237, 100] width 46 height 5
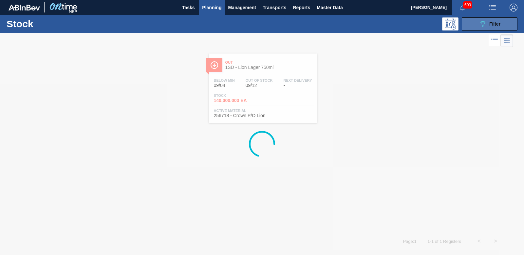
click at [509, 19] on button "089F7B8B-B2A5-4AFE-B5C0-19BA573D28AC Filter" at bounding box center [490, 23] width 56 height 13
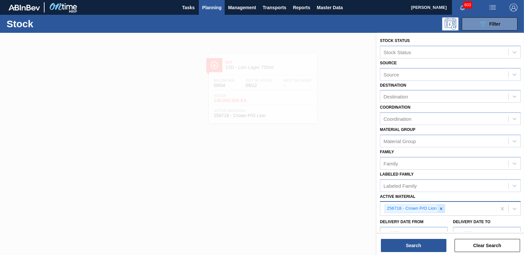
click at [441, 210] on icon at bounding box center [441, 208] width 5 height 5
type Material "242428"
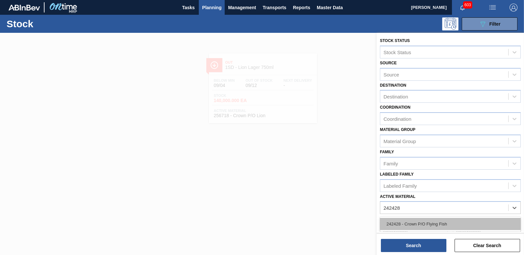
click at [475, 226] on div "242428 - Crown P/O Flying Fish" at bounding box center [450, 223] width 141 height 12
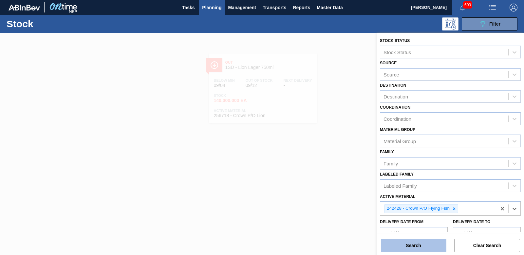
click at [413, 244] on button "Search" at bounding box center [414, 244] width 66 height 13
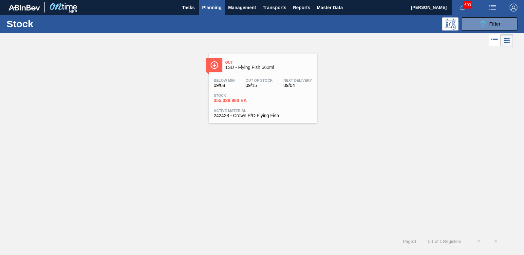
click at [242, 100] on span "355,028.988 EA" at bounding box center [237, 100] width 46 height 5
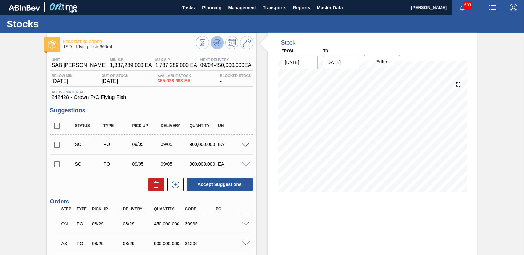
click at [214, 40] on icon at bounding box center [217, 43] width 8 height 8
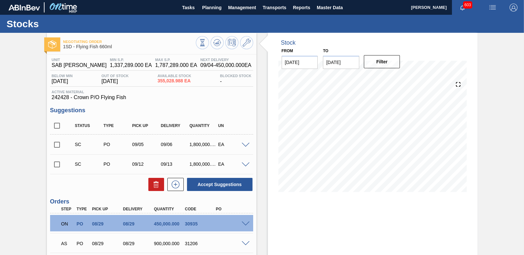
click at [56, 143] on input "checkbox" at bounding box center [57, 145] width 14 height 14
click at [236, 185] on button "Accept Suggestions" at bounding box center [220, 184] width 66 height 13
checkbox input "false"
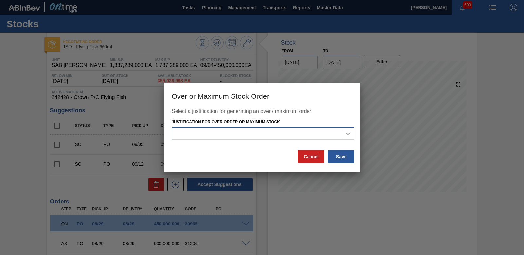
click at [345, 132] on icon at bounding box center [348, 133] width 7 height 7
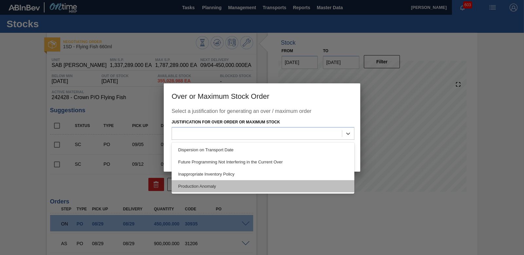
click at [295, 186] on div "Production Anomaly" at bounding box center [263, 186] width 183 height 12
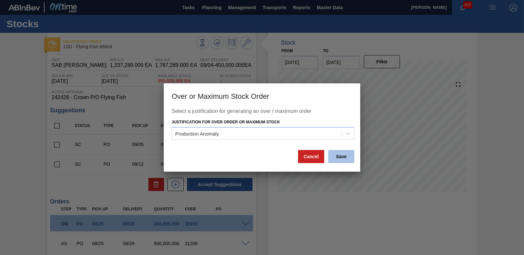
click at [346, 157] on button "Save" at bounding box center [341, 156] width 26 height 13
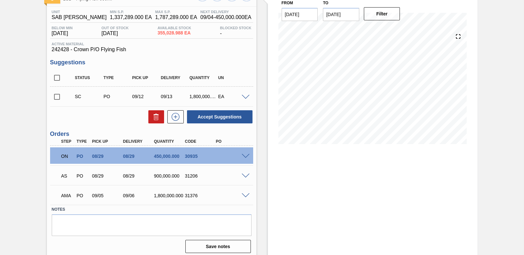
scroll to position [51, 0]
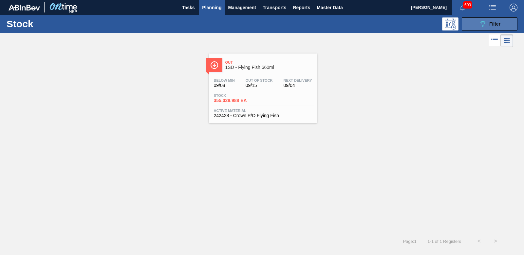
click at [490, 24] on span "Filter" at bounding box center [494, 23] width 11 height 5
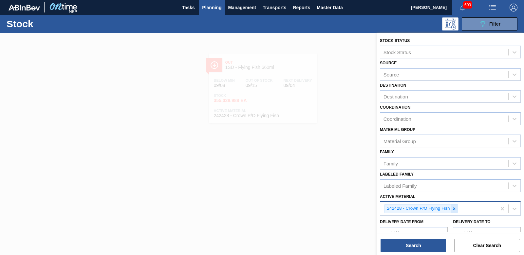
click at [453, 211] on div at bounding box center [454, 208] width 7 height 8
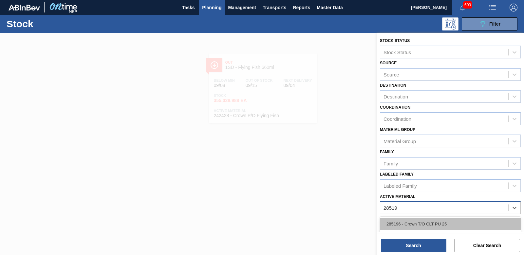
type Material "285196"
click at [444, 224] on div "285196 - Crown T/O CLT PU 25" at bounding box center [450, 223] width 141 height 12
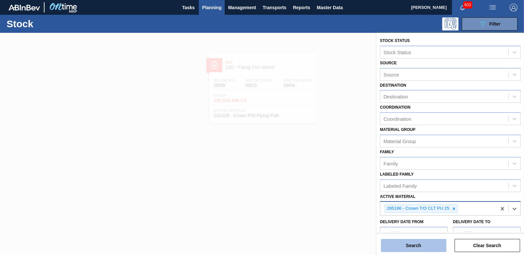
click at [437, 246] on button "Search" at bounding box center [414, 244] width 66 height 13
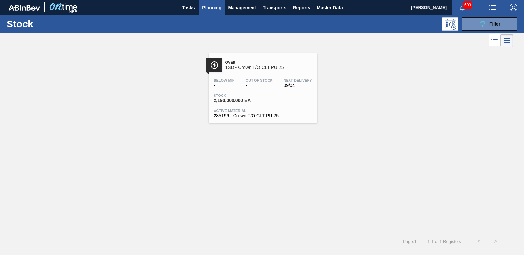
click at [236, 101] on span "2,190,000.000 EA" at bounding box center [237, 100] width 46 height 5
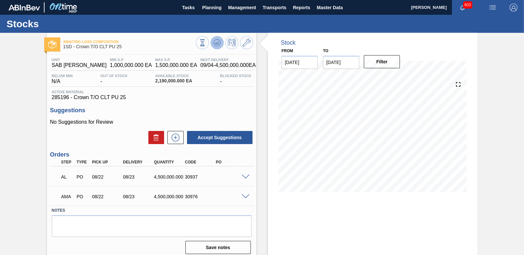
click at [218, 45] on icon at bounding box center [217, 44] width 7 height 3
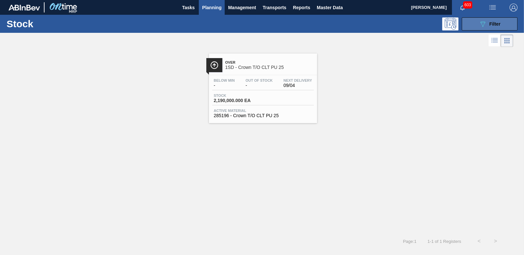
click at [489, 27] on div "089F7B8B-B2A5-4AFE-B5C0-19BA573D28AC Filter" at bounding box center [490, 24] width 22 height 8
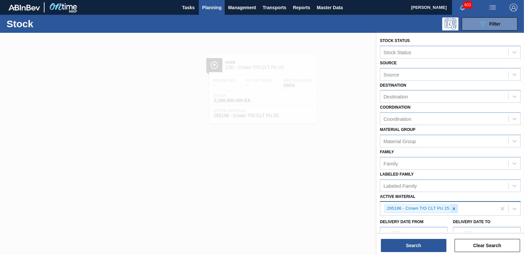
click at [455, 208] on icon at bounding box center [454, 208] width 5 height 5
click at [415, 205] on div "Active Material" at bounding box center [400, 208] width 32 height 6
type Material "262108"
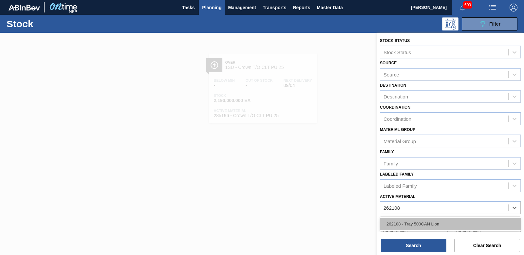
click at [421, 221] on div "262108 - Tray 500CAN Lion" at bounding box center [450, 223] width 141 height 12
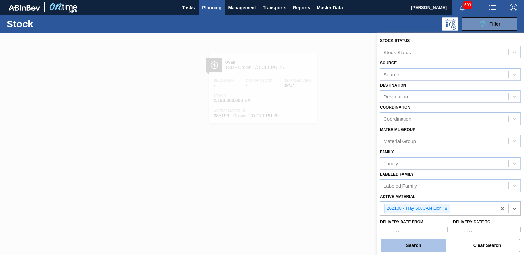
click at [420, 248] on button "Search" at bounding box center [414, 244] width 66 height 13
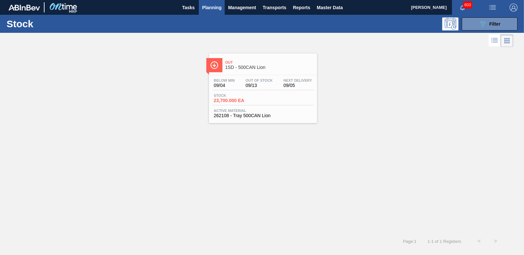
click at [233, 96] on span "Stock" at bounding box center [237, 95] width 46 height 4
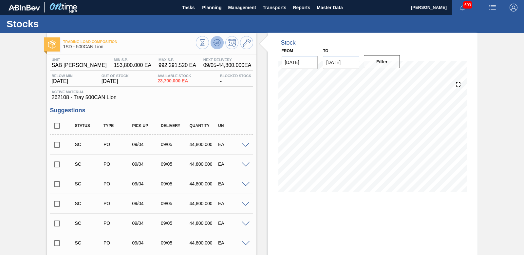
click at [215, 40] on icon at bounding box center [217, 43] width 8 height 8
click at [245, 143] on span at bounding box center [246, 144] width 8 height 5
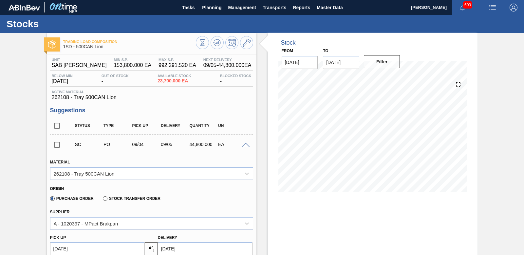
click at [245, 143] on span at bounding box center [246, 144] width 8 height 5
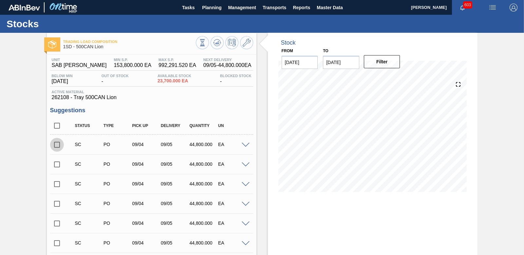
click at [59, 143] on input "checkbox" at bounding box center [57, 145] width 14 height 14
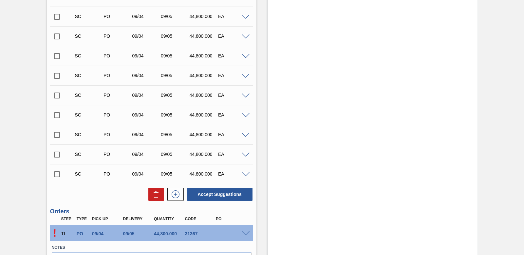
scroll to position [405, 0]
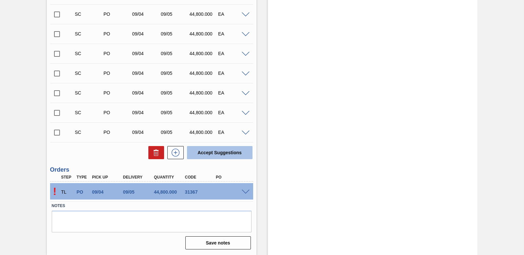
click at [208, 155] on button "Accept Suggestions" at bounding box center [220, 152] width 66 height 13
checkbox input "false"
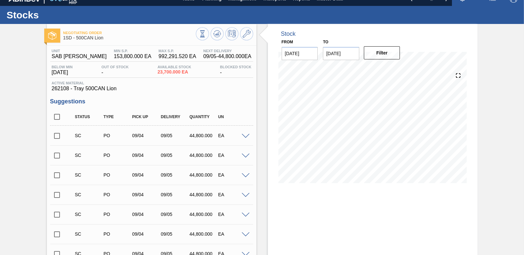
scroll to position [0, 0]
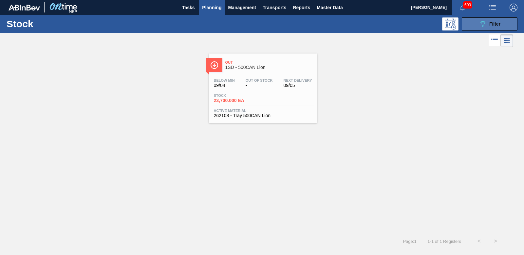
click at [495, 24] on span "Filter" at bounding box center [494, 23] width 11 height 5
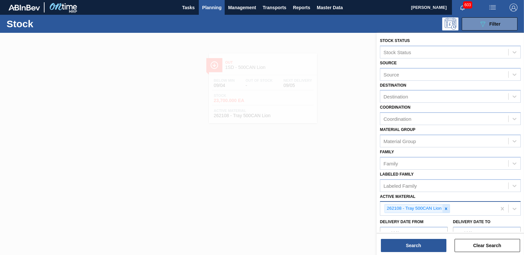
click at [446, 211] on div at bounding box center [446, 208] width 7 height 8
type Material "285196"
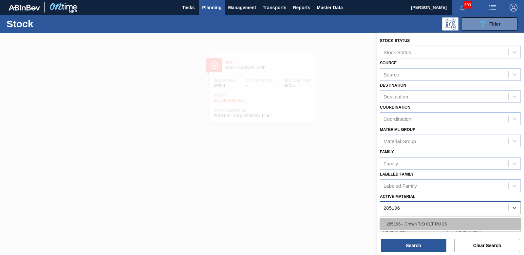
click at [424, 225] on div "285196 - Crown T/O CLT PU 25" at bounding box center [450, 223] width 141 height 12
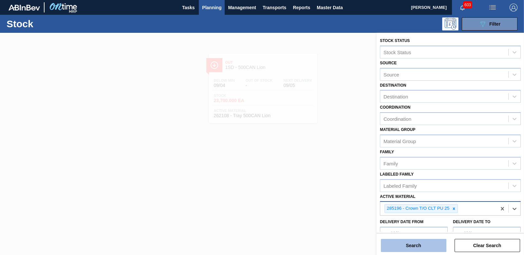
click at [416, 244] on button "Search" at bounding box center [414, 244] width 66 height 13
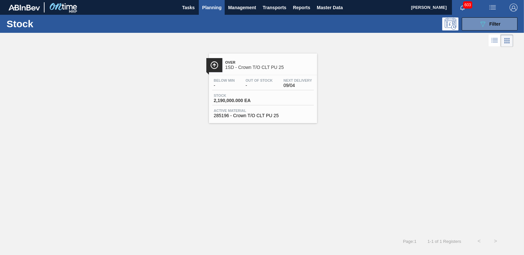
click at [236, 98] on span "2,190,000.000 EA" at bounding box center [237, 100] width 46 height 5
click at [477, 24] on button "089F7B8B-B2A5-4AFE-B5C0-19BA573D28AC Filter" at bounding box center [490, 23] width 56 height 13
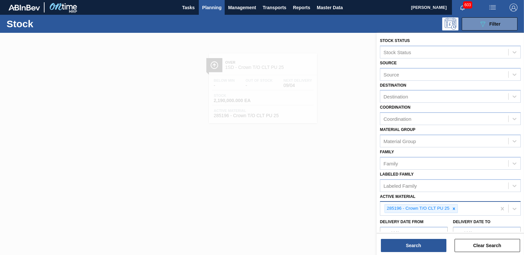
click at [452, 209] on div at bounding box center [453, 208] width 7 height 8
type Material "256718"
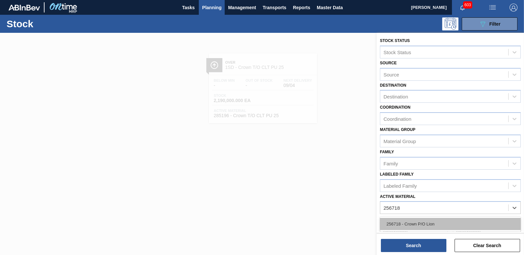
click at [428, 227] on div "256718 - Crown P/O Lion" at bounding box center [450, 223] width 141 height 12
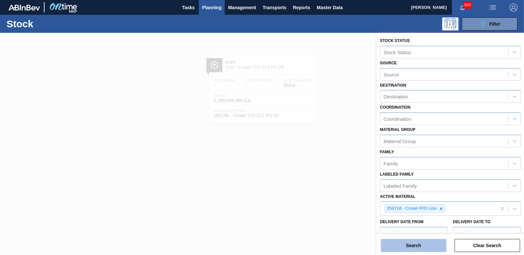
click at [429, 245] on button "Search" at bounding box center [414, 244] width 66 height 13
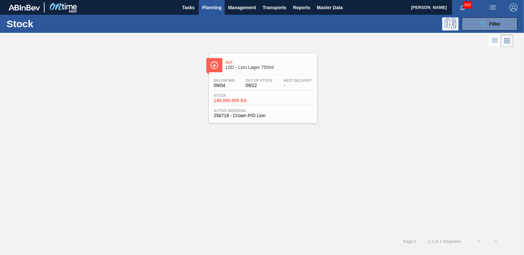
click at [228, 101] on span "140,000.000 EA" at bounding box center [237, 100] width 46 height 5
click at [483, 23] on icon "089F7B8B-B2A5-4AFE-B5C0-19BA573D28AC" at bounding box center [483, 24] width 8 height 8
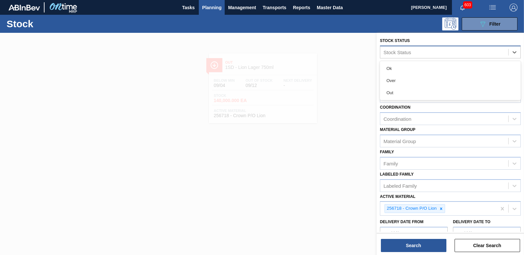
click at [423, 52] on div "Stock Status" at bounding box center [444, 51] width 128 height 9
click at [441, 208] on icon at bounding box center [441, 208] width 2 height 2
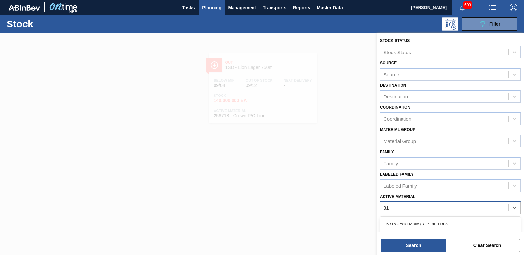
type Material "3"
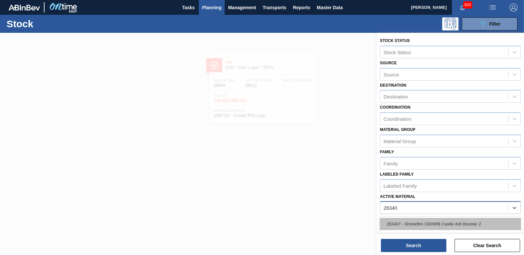
type Material "283406"
click at [422, 223] on div "283406 - Tray 330NRB Castle DBL 4X6 Booster 2" at bounding box center [450, 223] width 141 height 12
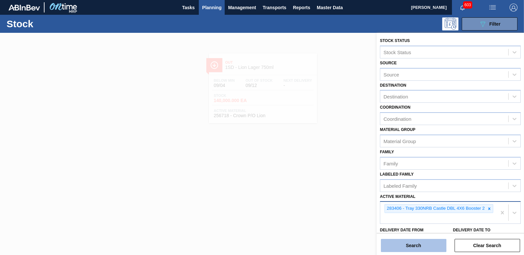
click at [412, 243] on button "Search" at bounding box center [414, 244] width 66 height 13
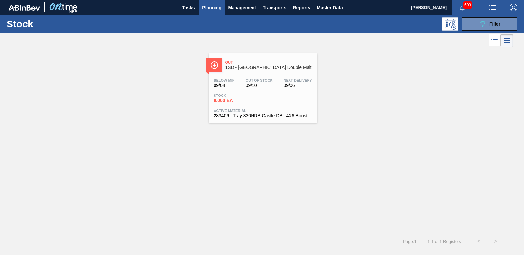
click at [228, 100] on span "0.000 EA" at bounding box center [237, 100] width 46 height 5
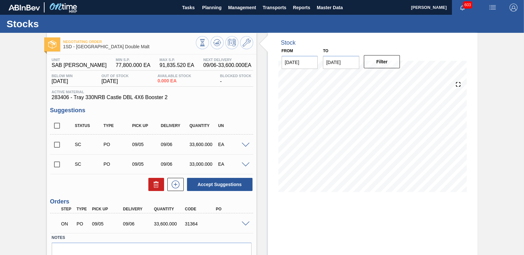
click at [243, 222] on span at bounding box center [246, 223] width 8 height 5
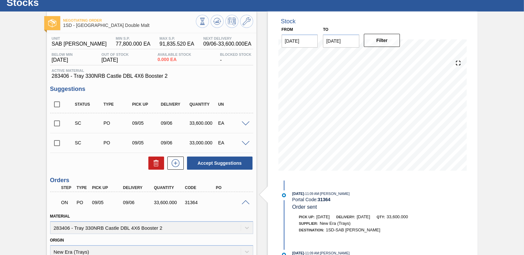
scroll to position [33, 0]
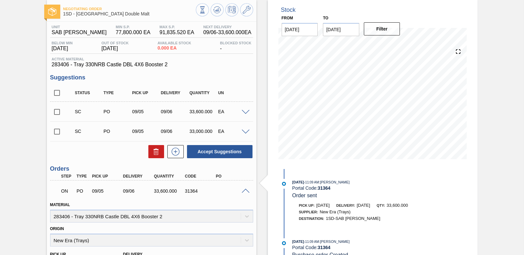
click at [244, 192] on span at bounding box center [246, 190] width 8 height 5
